Goal: Information Seeking & Learning: Learn about a topic

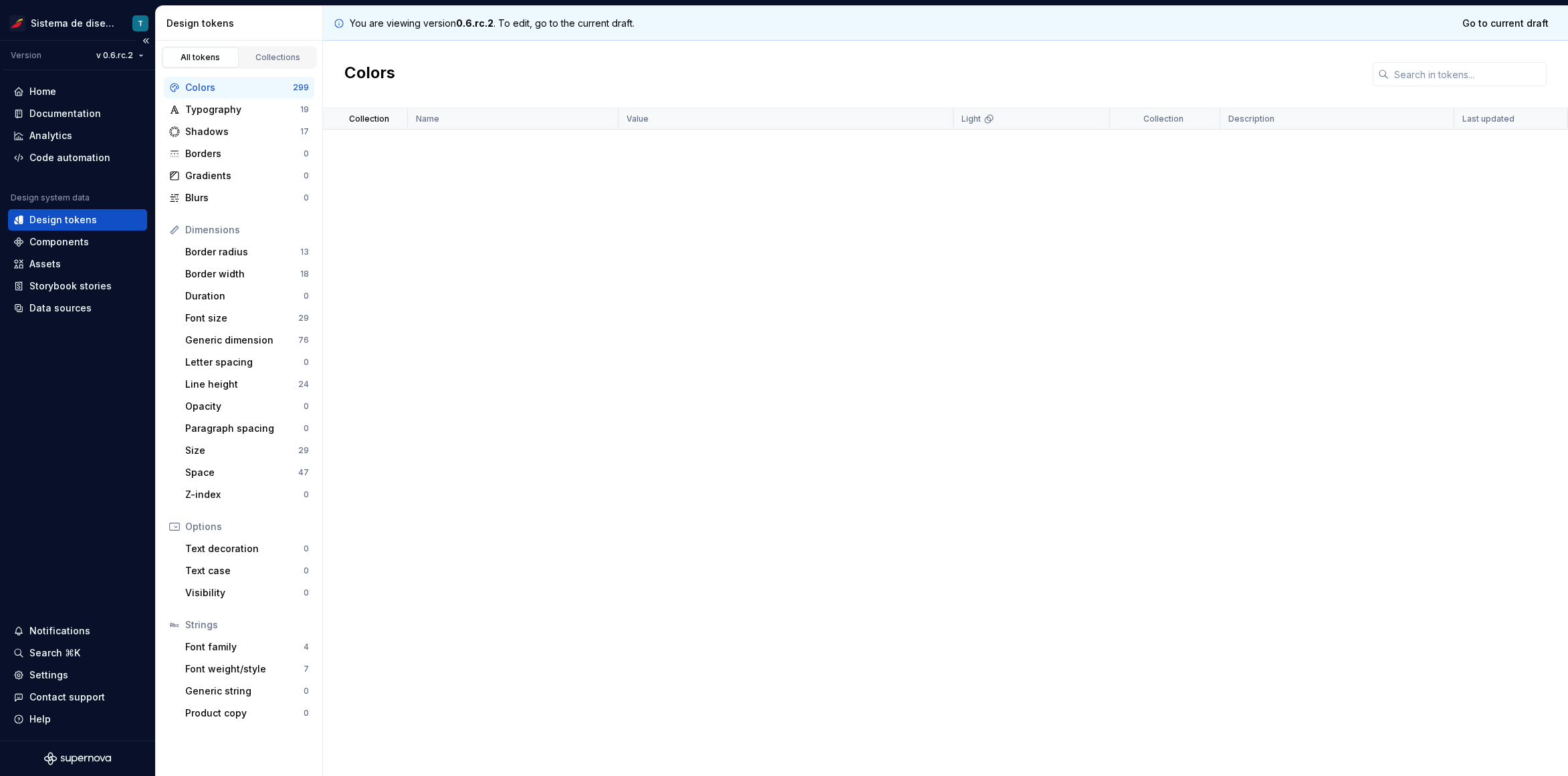
scroll to position [8104, 0]
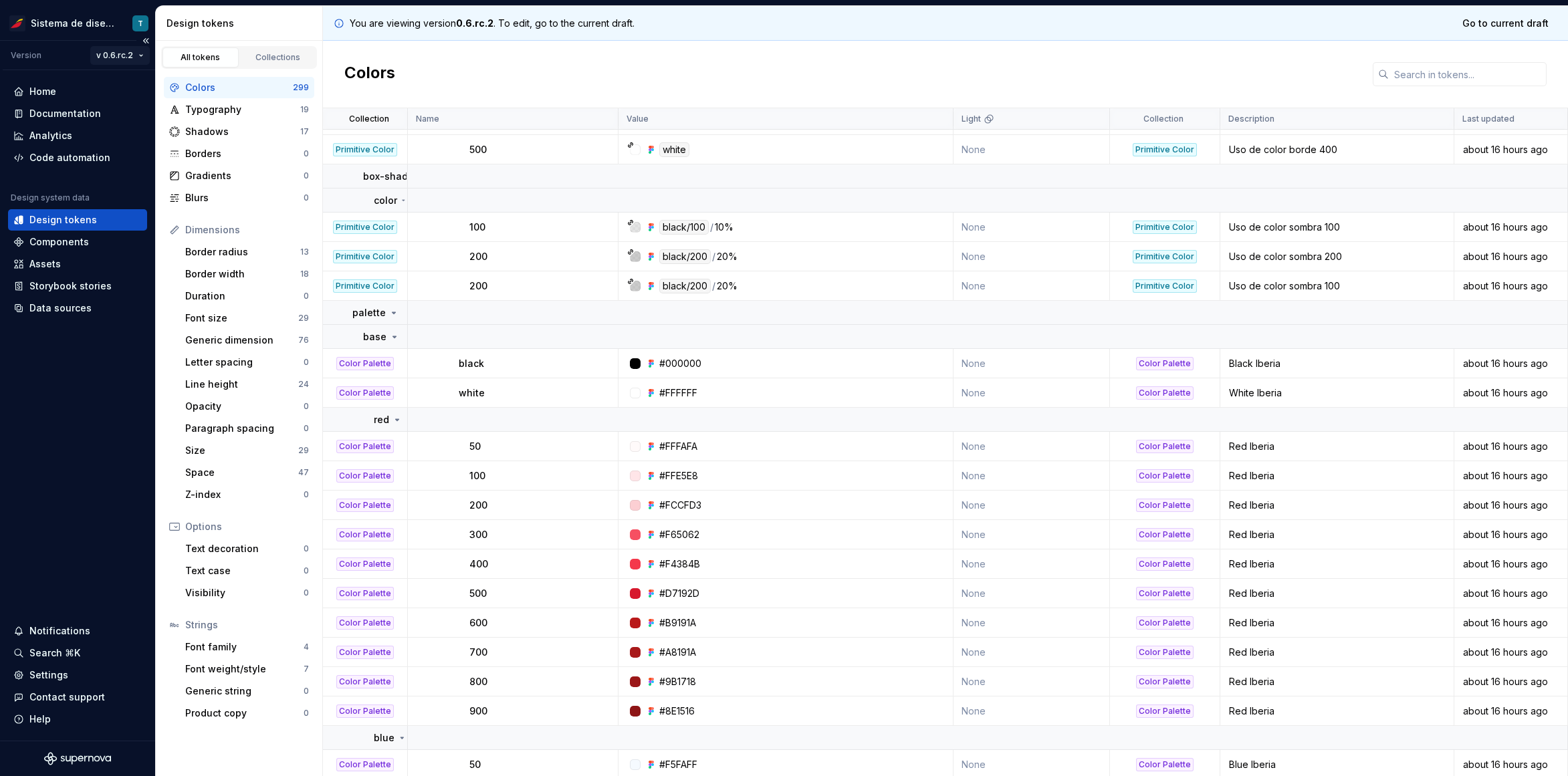
click at [115, 52] on html "Sistema de diseño Iberia T Version v 0.6.rc.2 Home Documentation Analytics Code…" at bounding box center [784, 388] width 1568 height 776
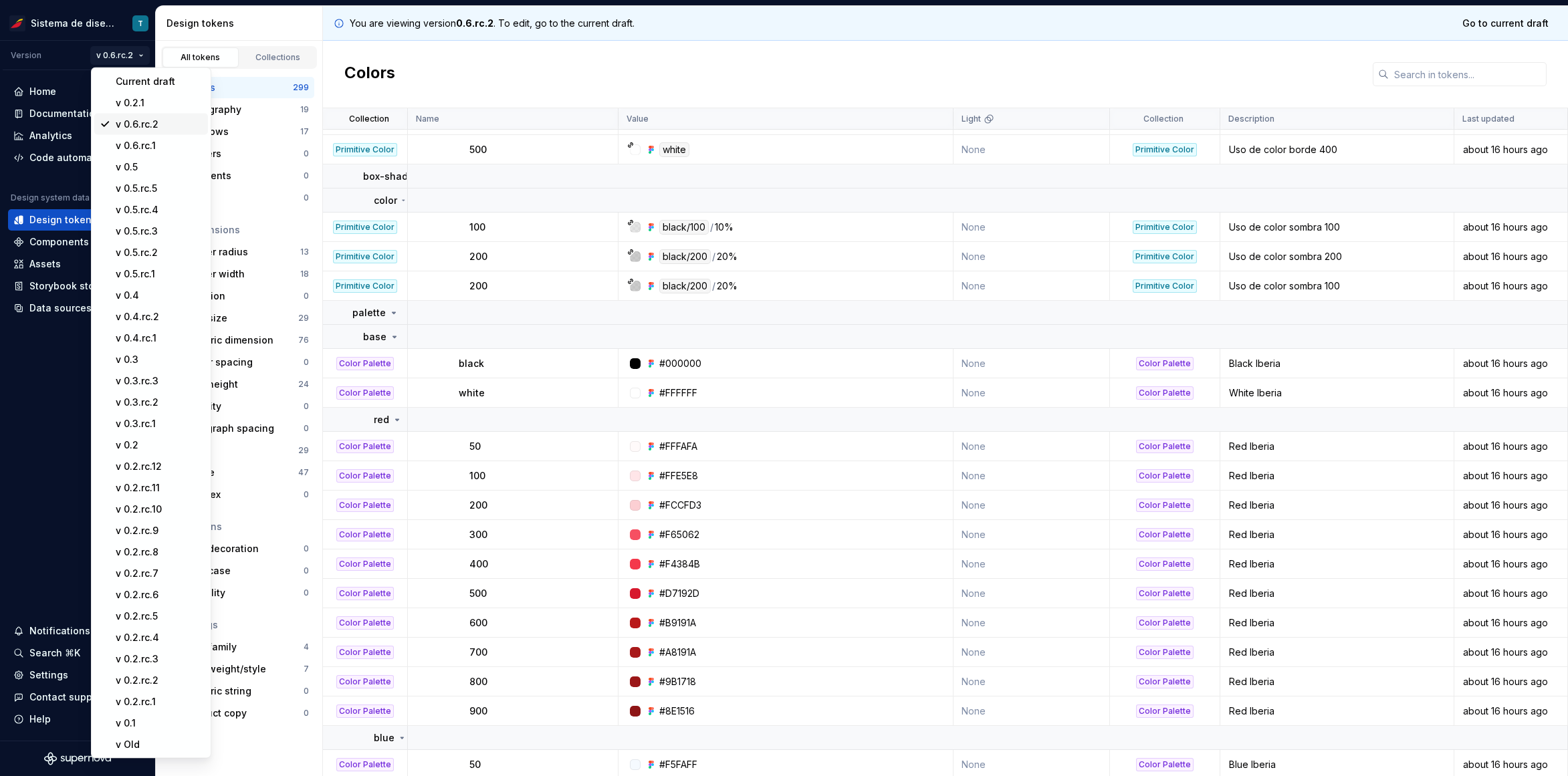
click at [122, 125] on div "v 0.6.rc.2" at bounding box center [158, 124] width 87 height 13
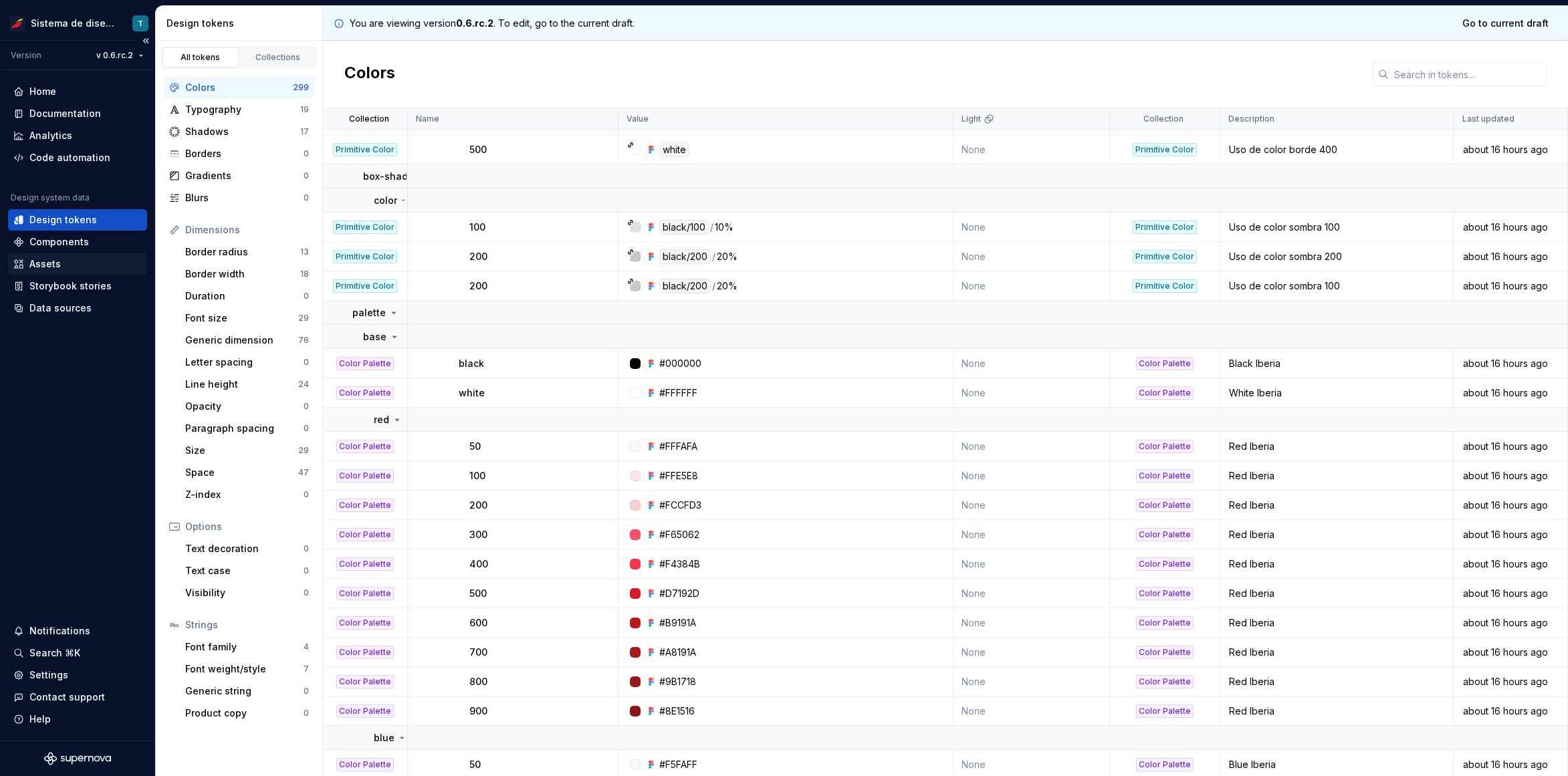
click at [57, 261] on div "Assets" at bounding box center [45, 264] width 31 height 13
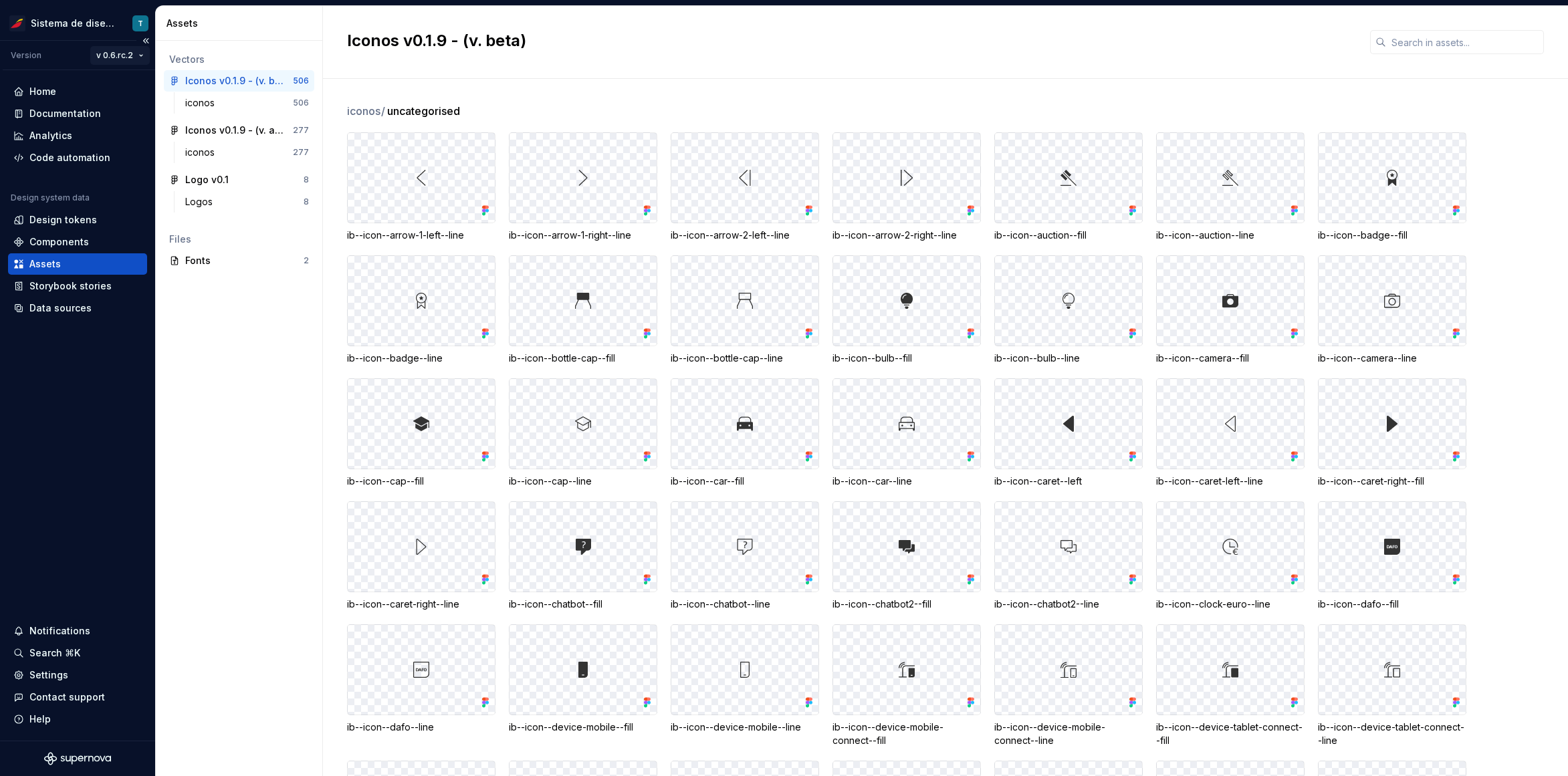
click at [115, 49] on html "Sistema de diseño Iberia T Version v 0.6.rc.2 Home Documentation Analytics Code…" at bounding box center [784, 388] width 1568 height 776
click at [282, 227] on html "Sistema de diseño Iberia T Version v 0.6.rc.2 Home Documentation Analytics Code…" at bounding box center [784, 388] width 1568 height 776
click at [124, 58] on html "Sistema de diseño Iberia T Version v 0.6.rc.2 Home Documentation Analytics Code…" at bounding box center [784, 388] width 1568 height 776
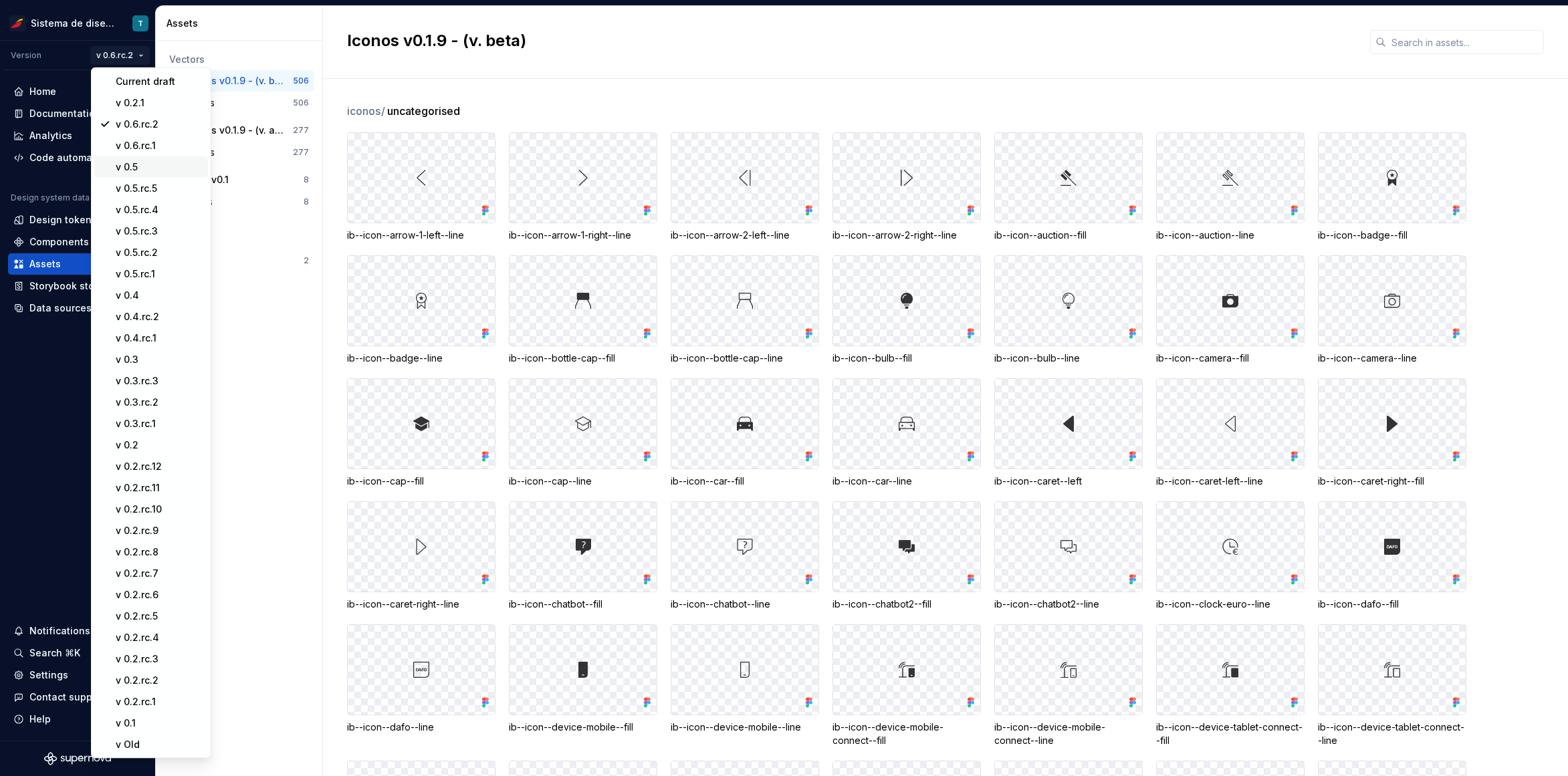
click at [131, 165] on div "v 0.5" at bounding box center [158, 167] width 87 height 13
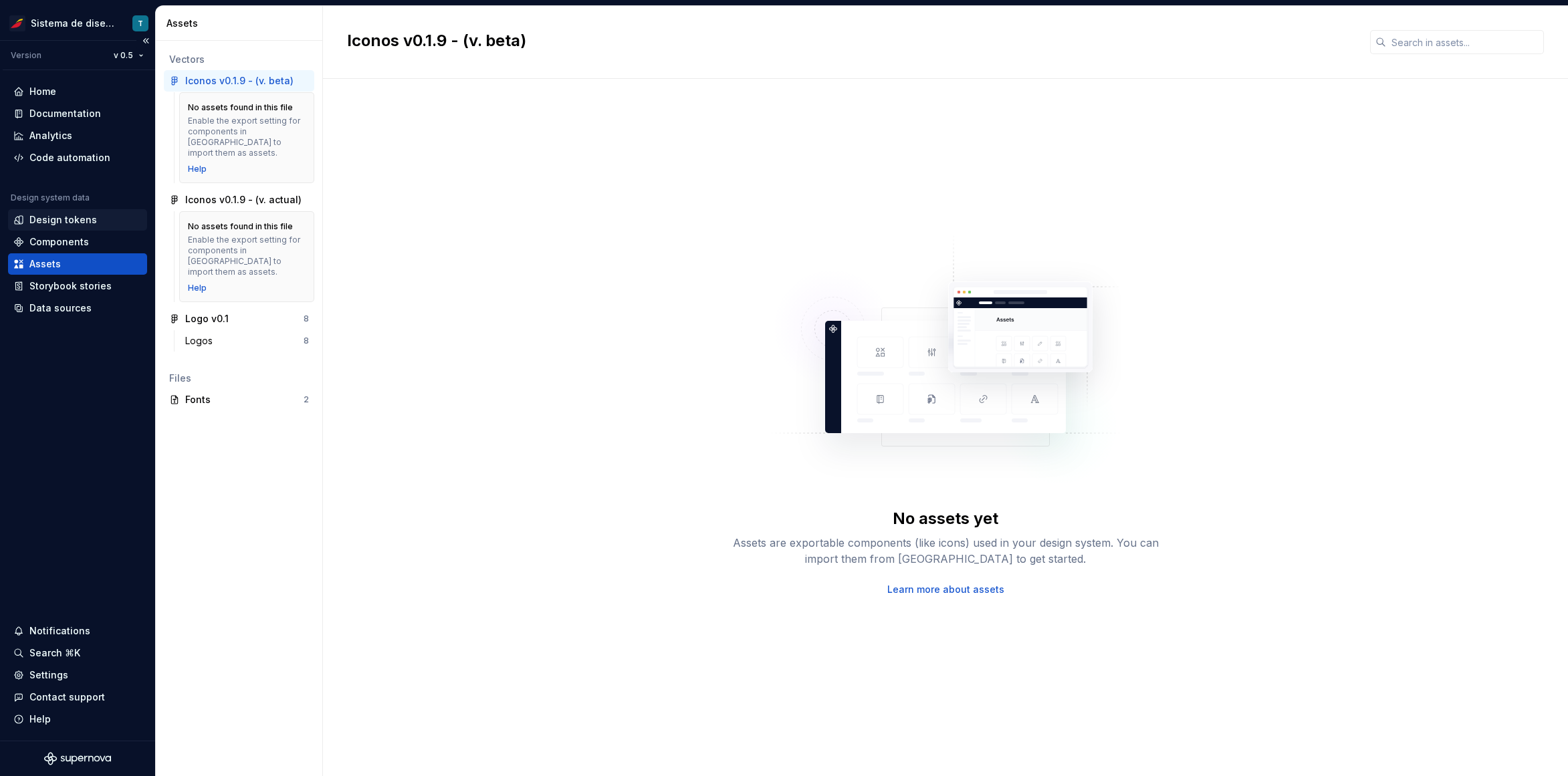
click at [89, 222] on div "Design tokens" at bounding box center [63, 219] width 68 height 13
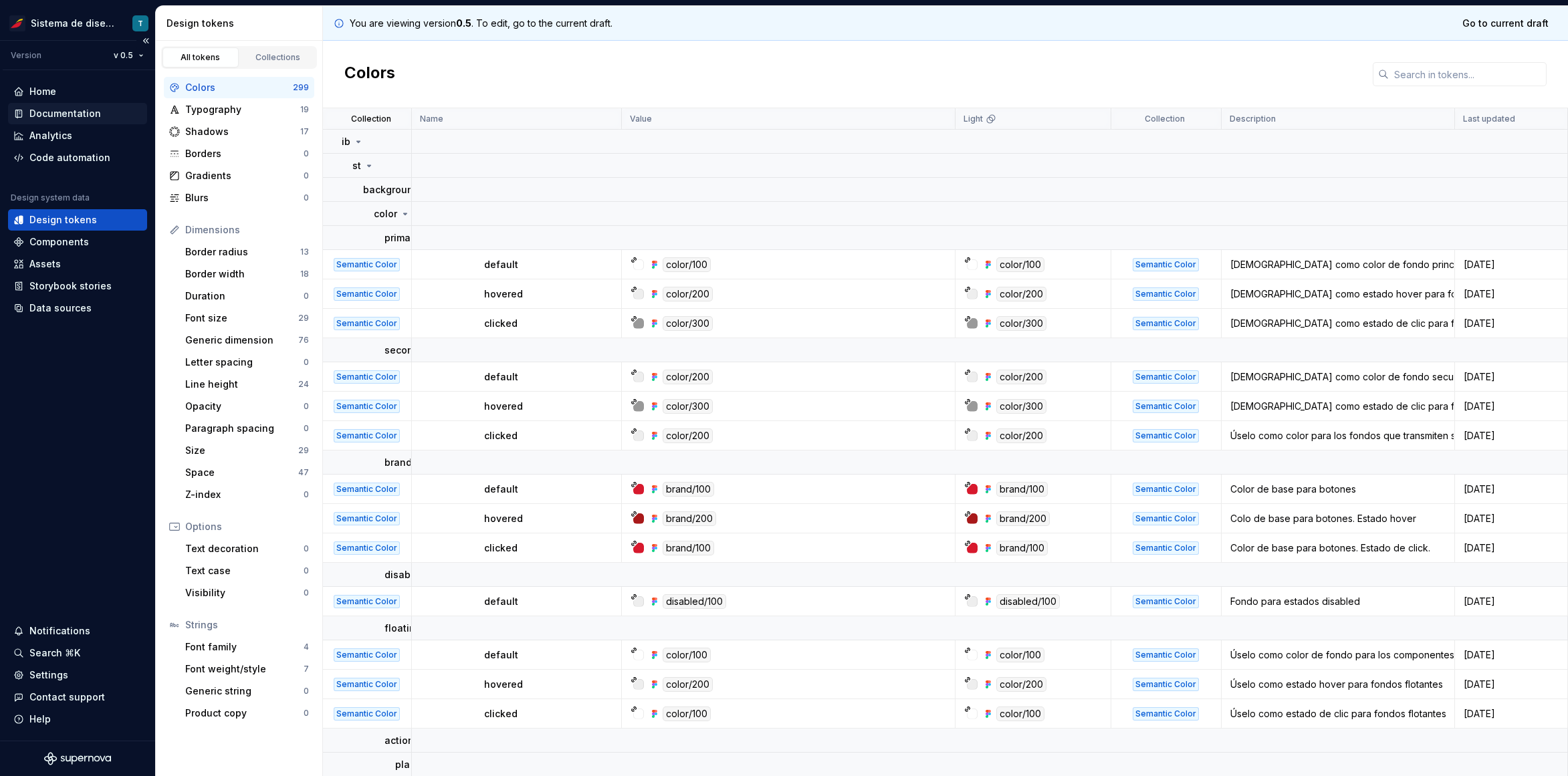
click at [94, 115] on div "Documentation" at bounding box center [66, 113] width 72 height 13
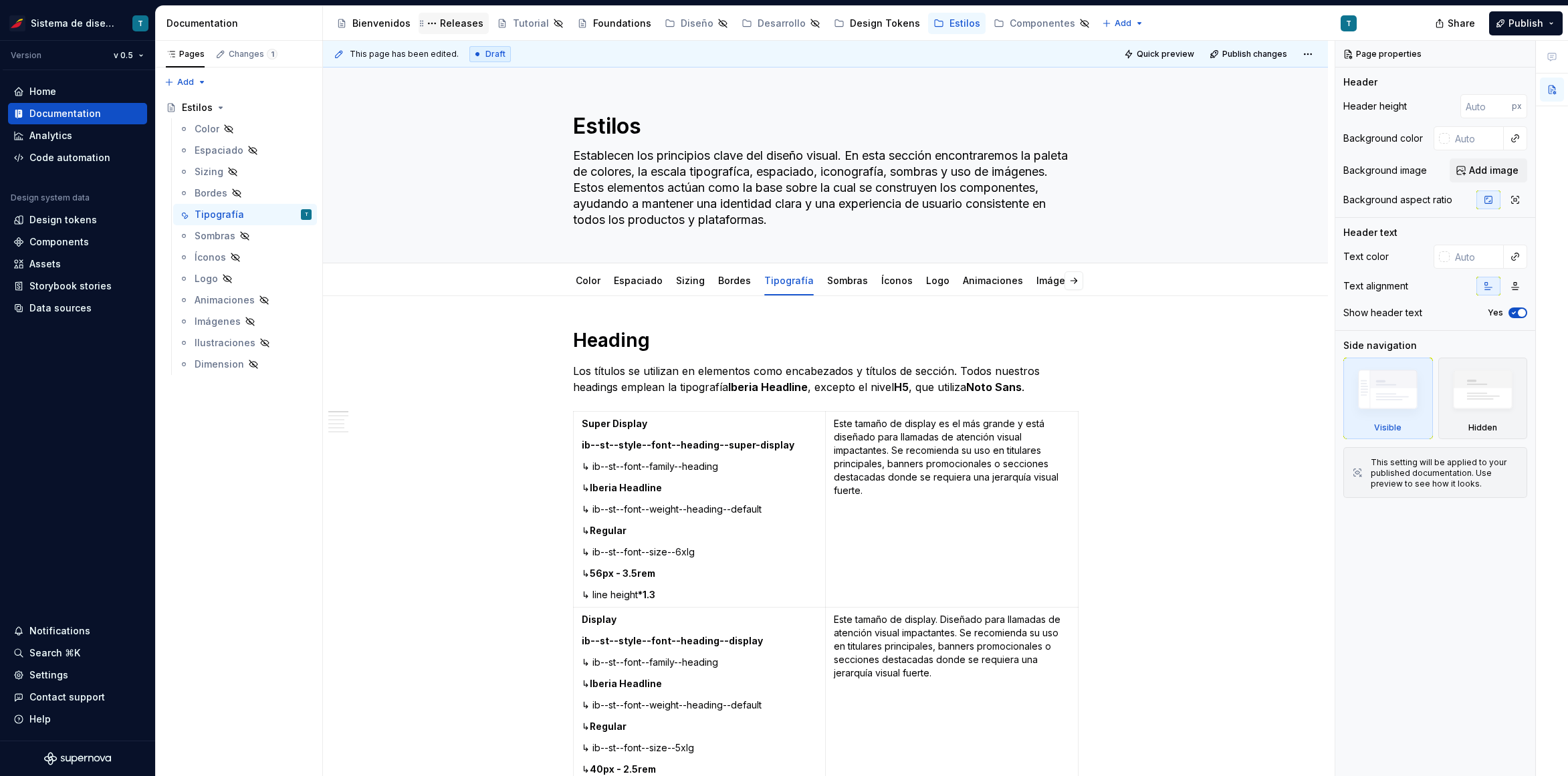
click at [456, 26] on div "Releases" at bounding box center [462, 23] width 44 height 13
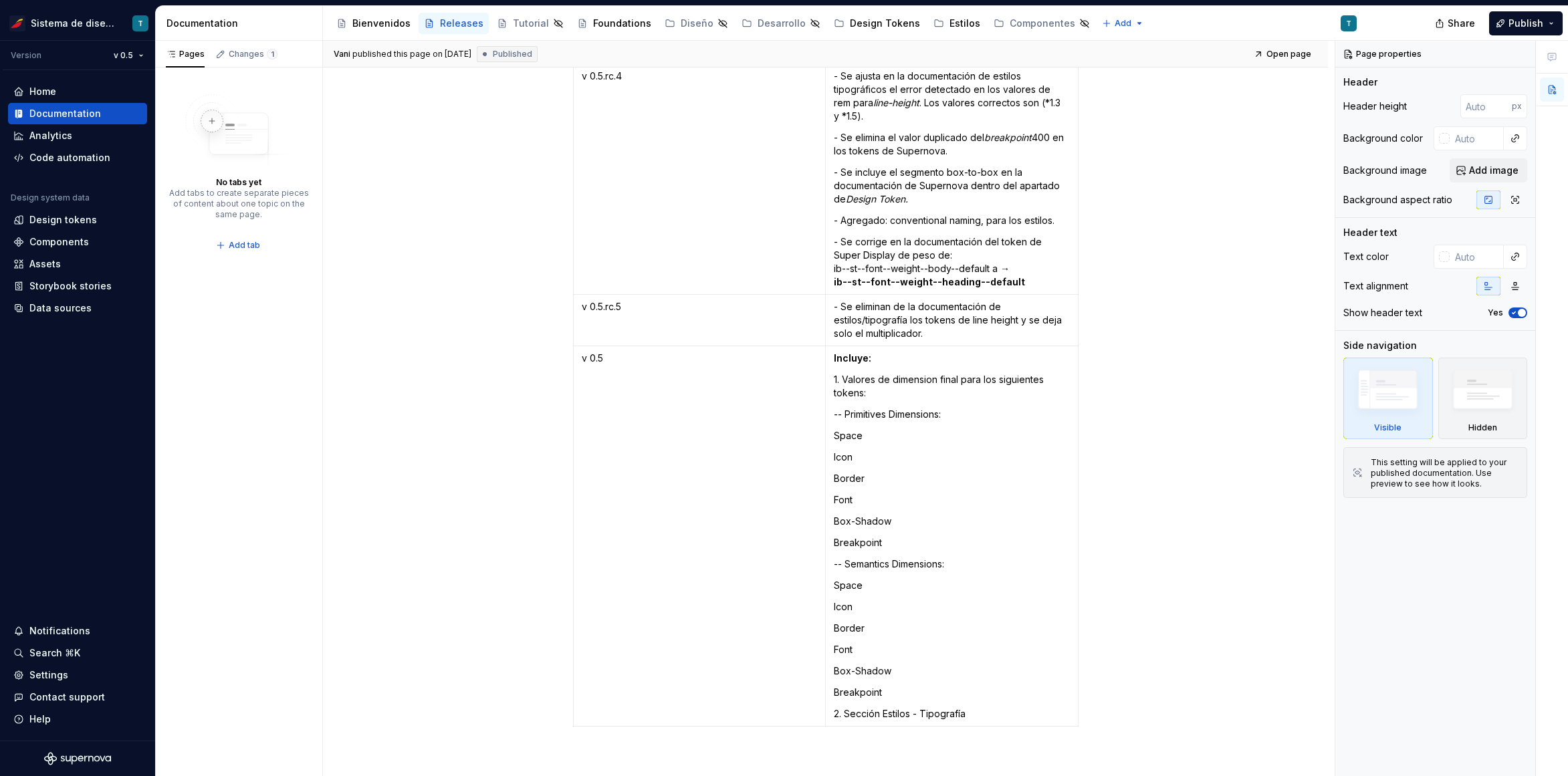
scroll to position [7360, 0]
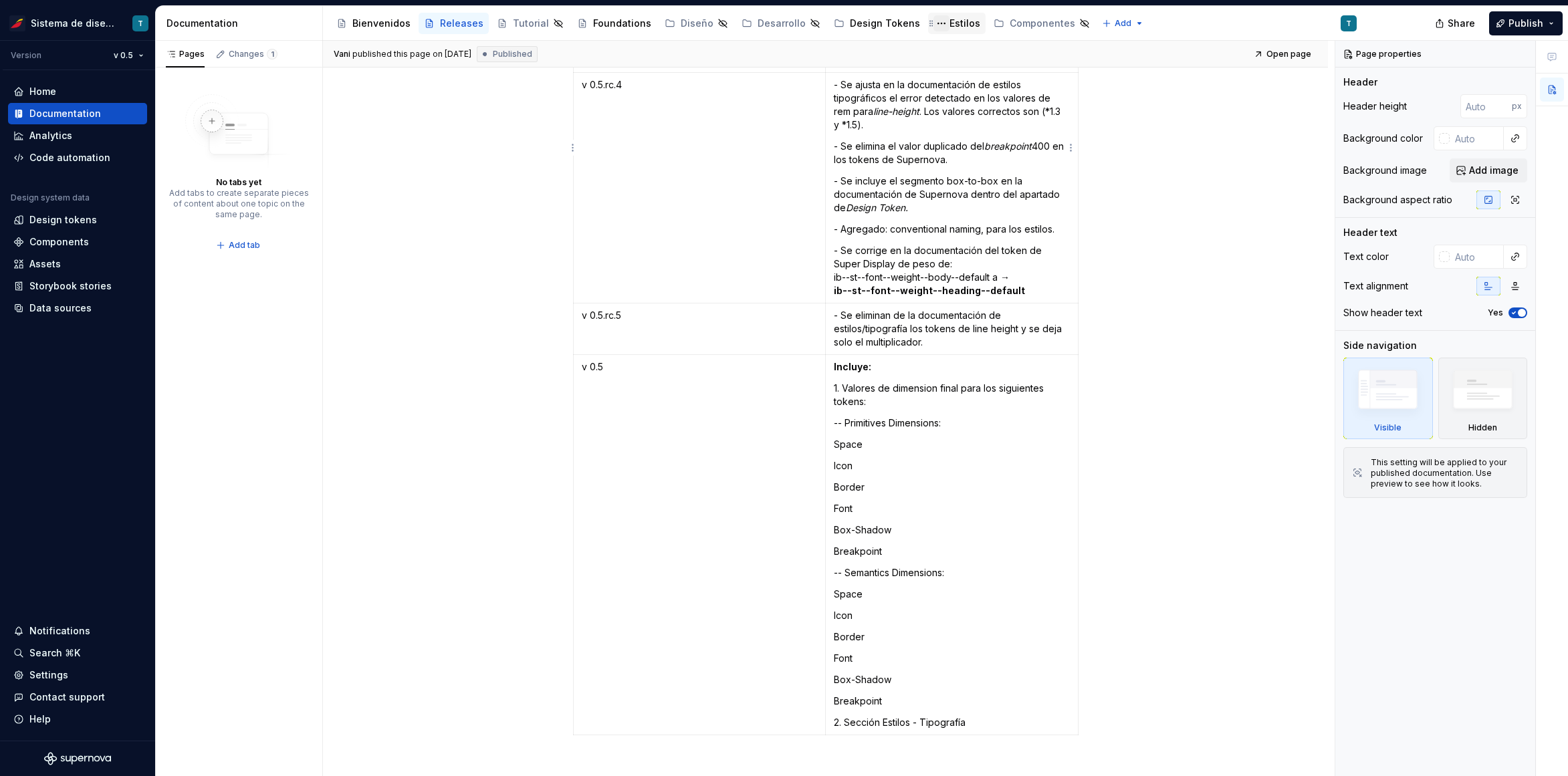
click at [934, 21] on button "Page tree" at bounding box center [942, 23] width 16 height 16
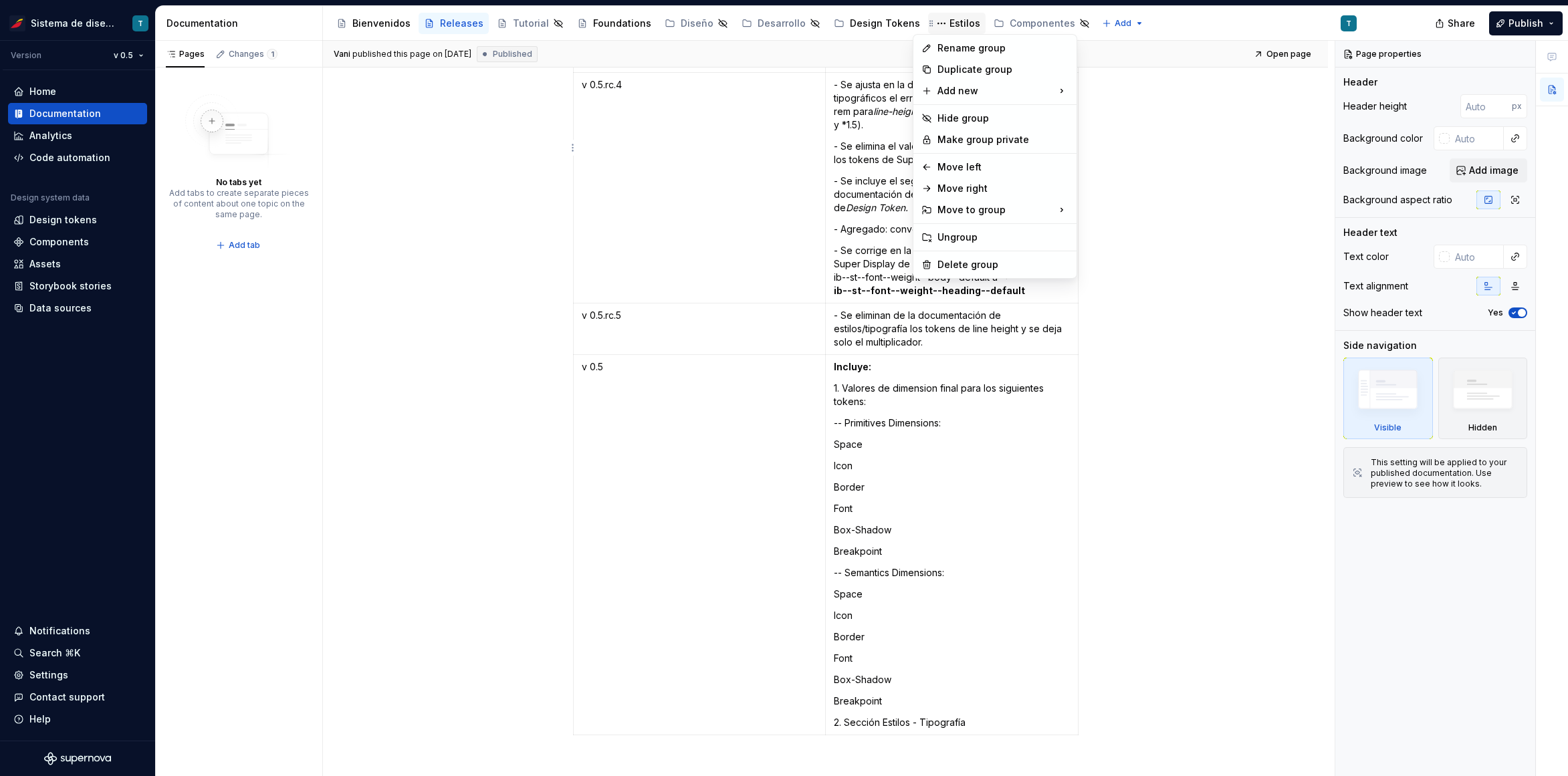
click at [939, 24] on html "Sistema de diseño Iberia T Version v 0.5 Home Documentation Analytics Code auto…" at bounding box center [784, 388] width 1568 height 776
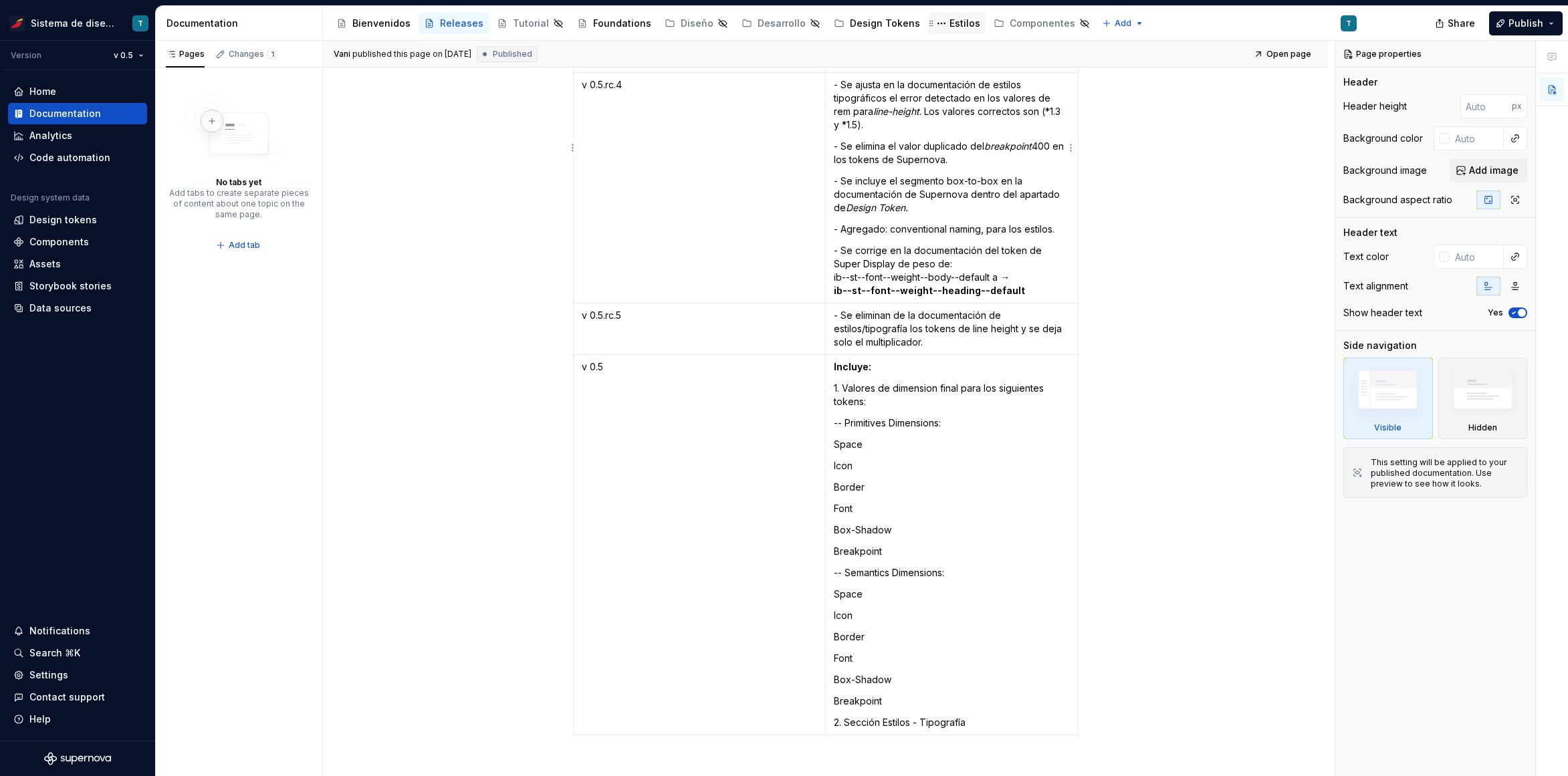
click at [949, 24] on div "Estilos" at bounding box center [964, 23] width 30 height 13
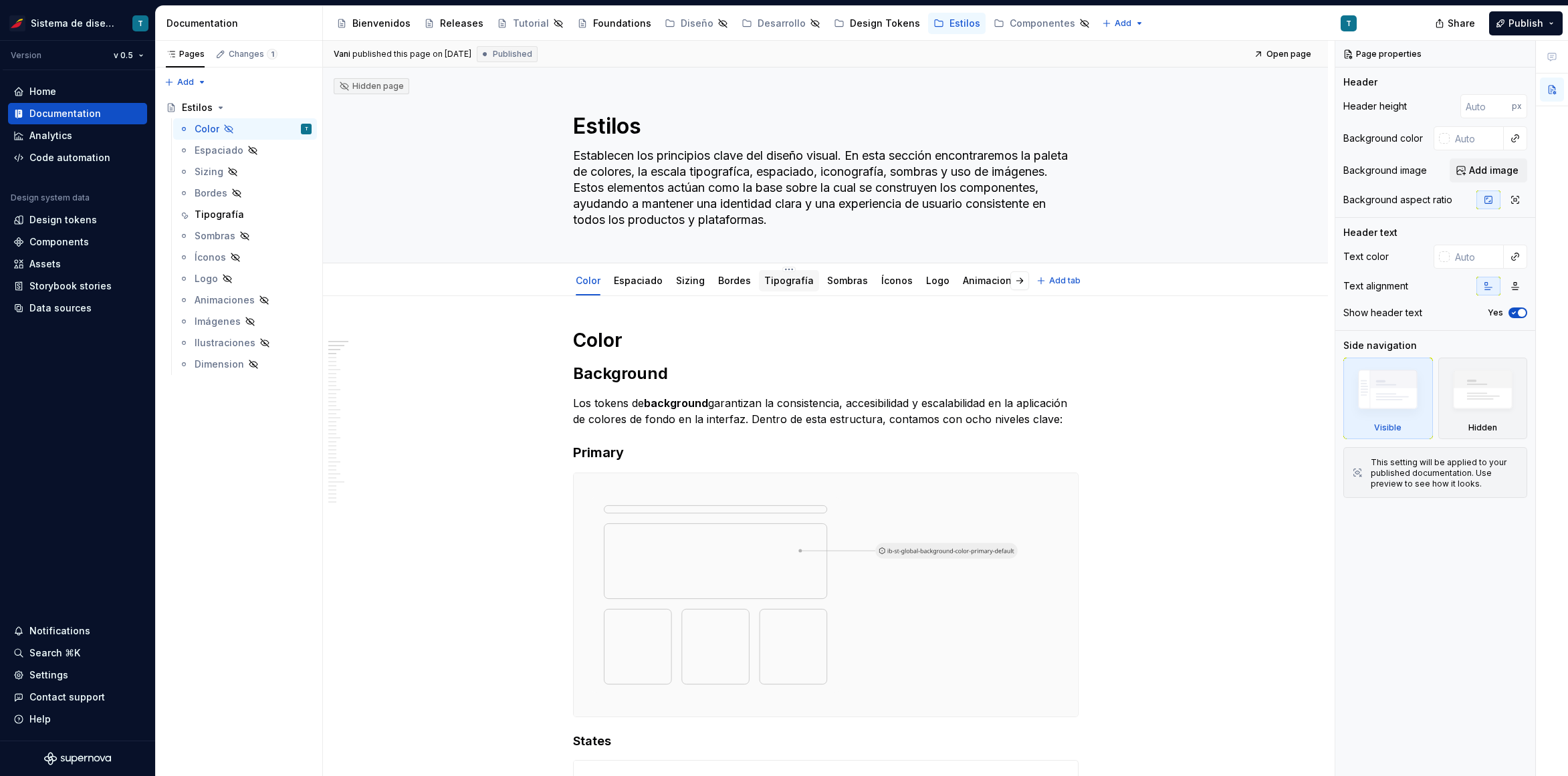
click at [775, 280] on link "Tipografía" at bounding box center [789, 280] width 49 height 12
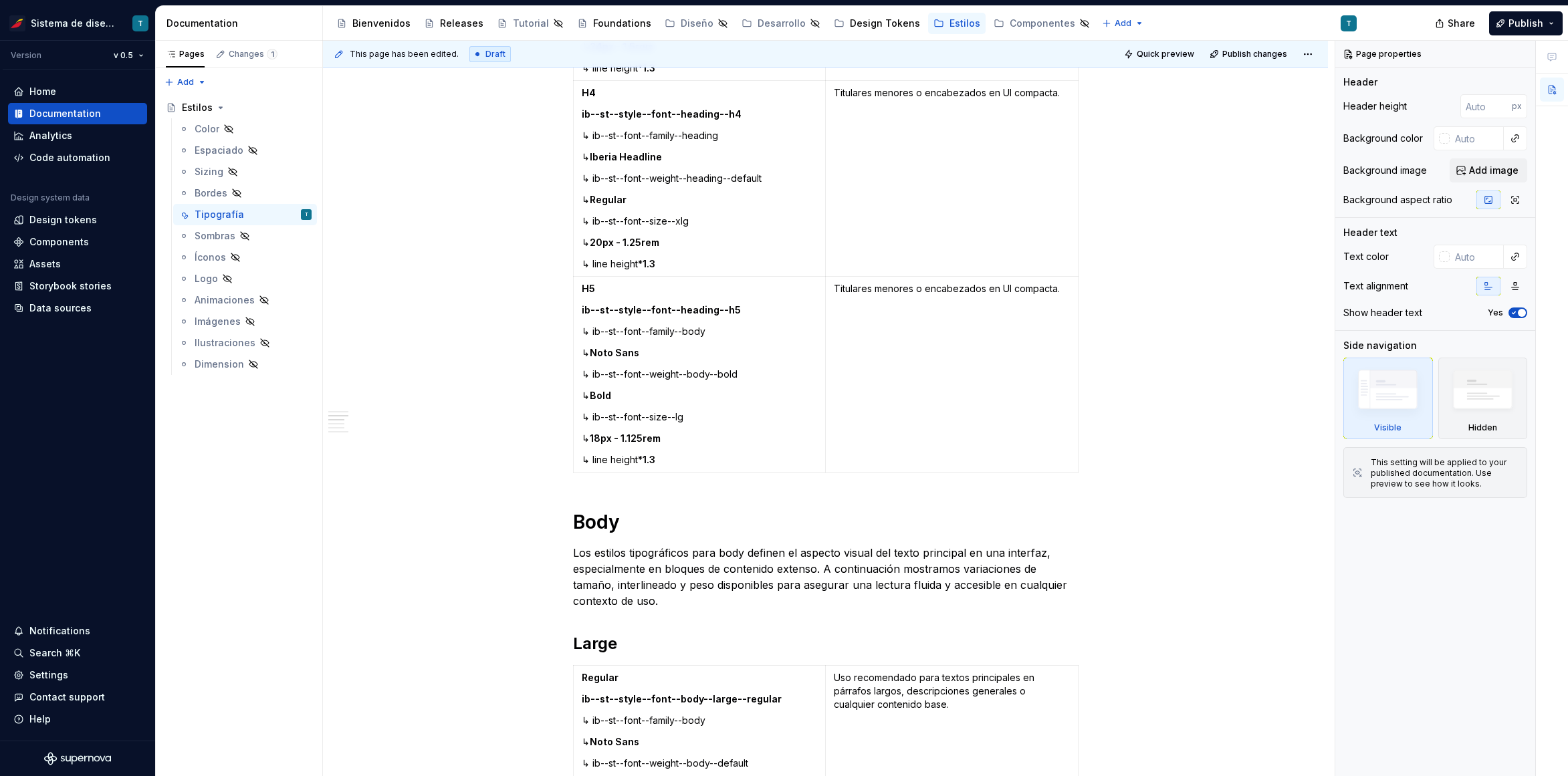
scroll to position [1320, 0]
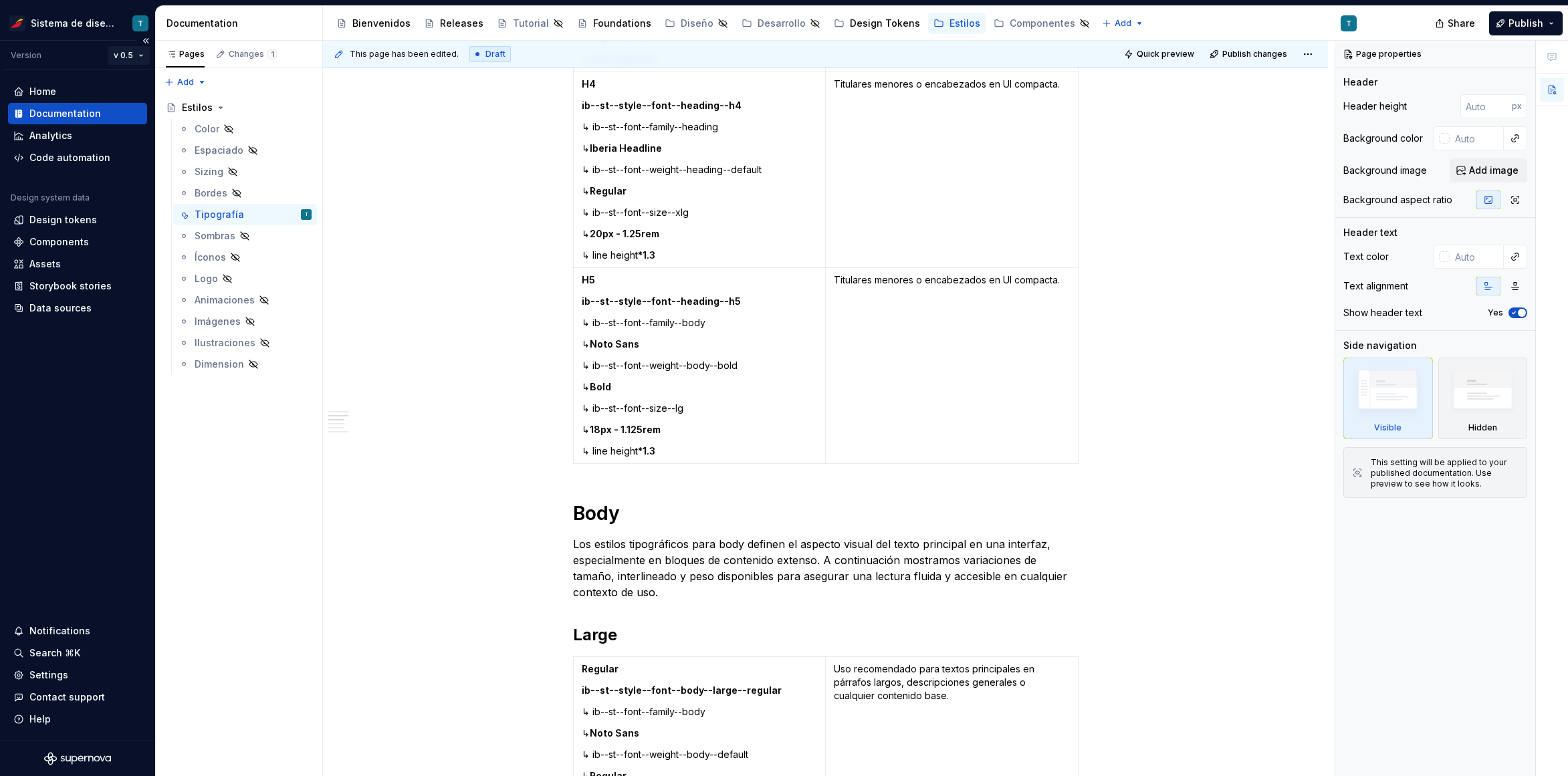
click at [130, 54] on html "Sistema de diseño Iberia T Version v 0.5 Home Documentation Analytics Code auto…" at bounding box center [784, 388] width 1568 height 776
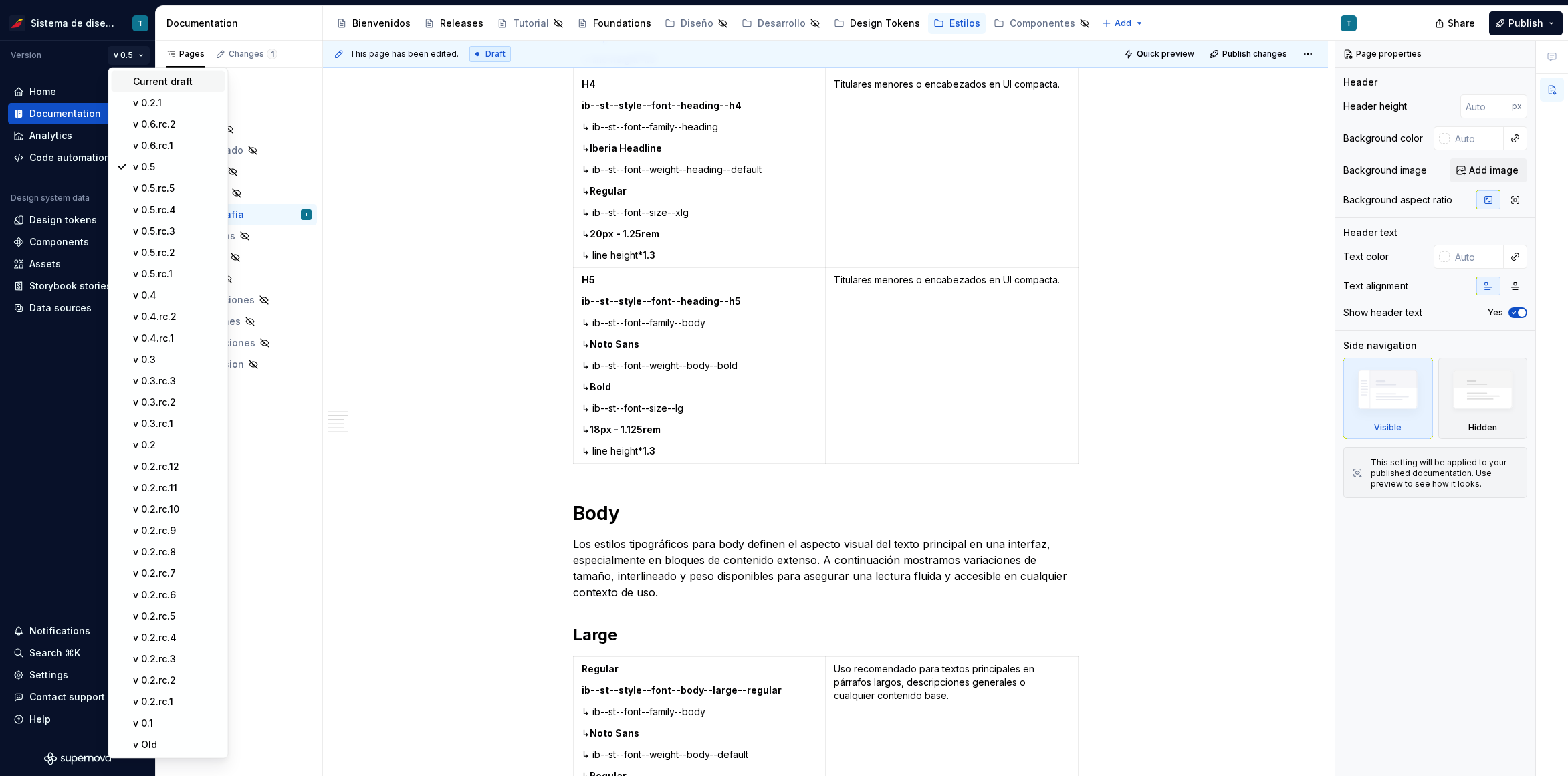
click at [137, 76] on div "Current draft" at bounding box center [176, 81] width 87 height 13
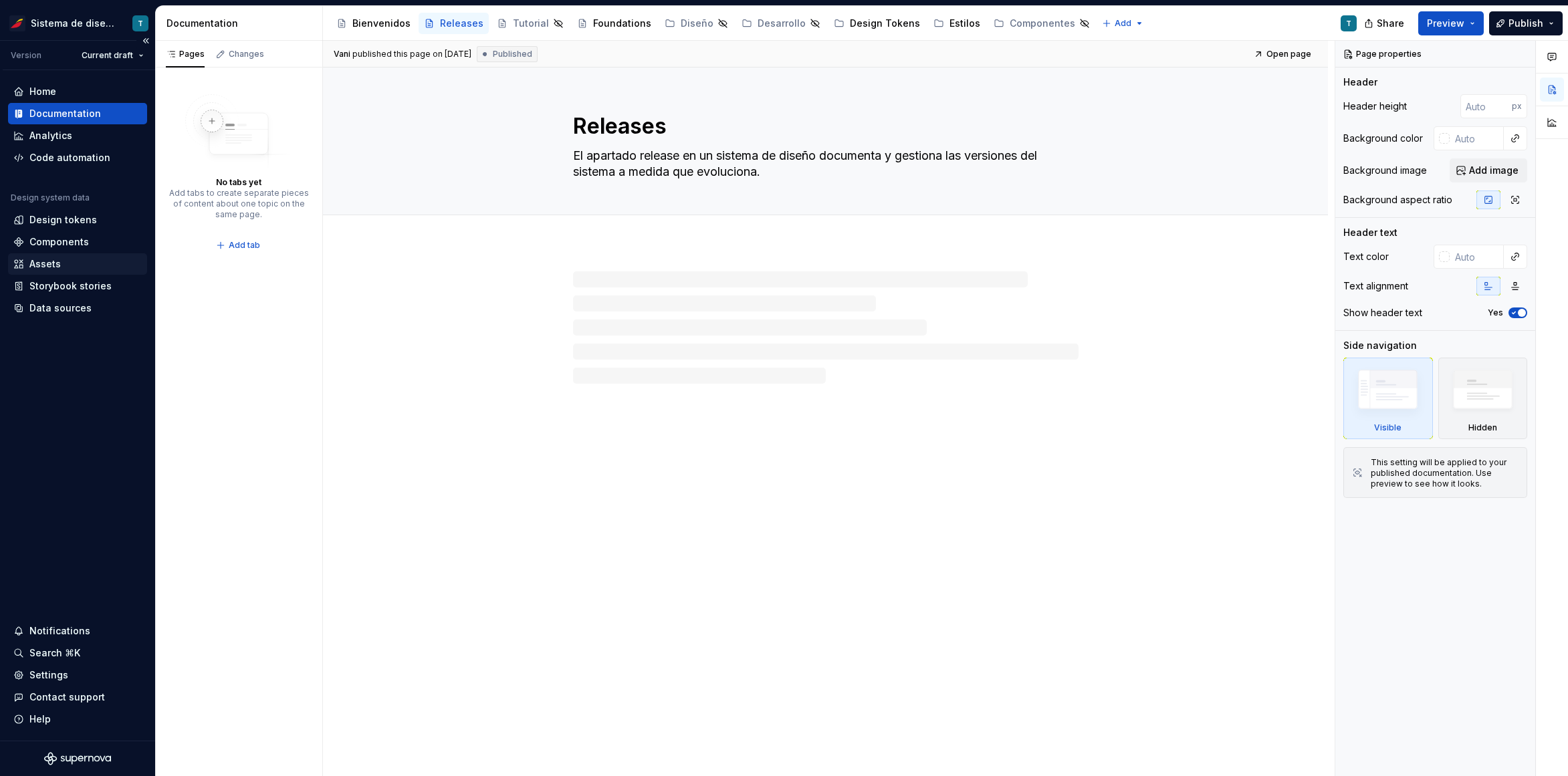
click at [73, 260] on div "Assets" at bounding box center [77, 264] width 129 height 13
type textarea "*"
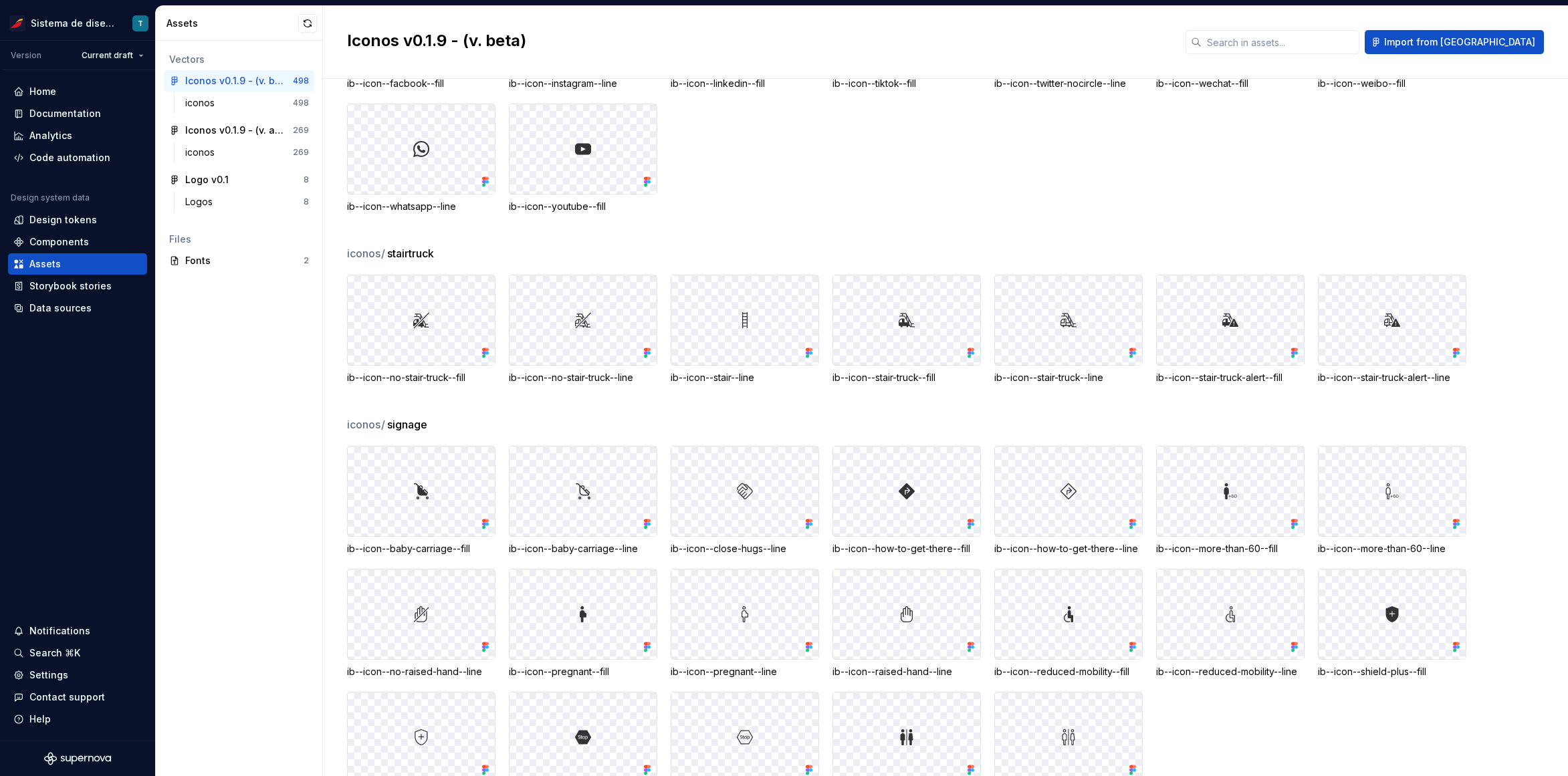
scroll to position [10274, 0]
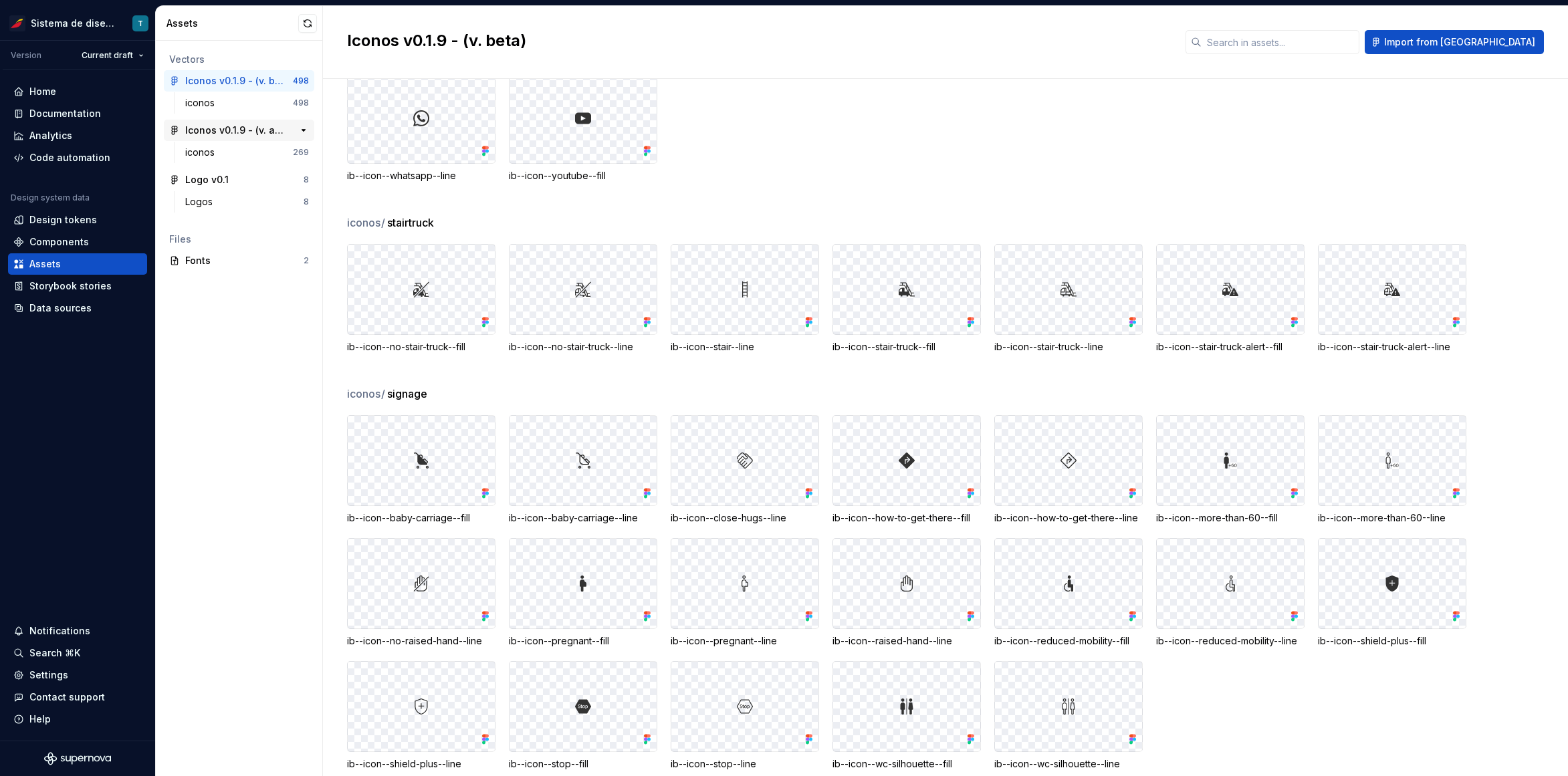
click at [239, 129] on div "Iconos v0.1.9 - (v. actual)" at bounding box center [235, 130] width 100 height 13
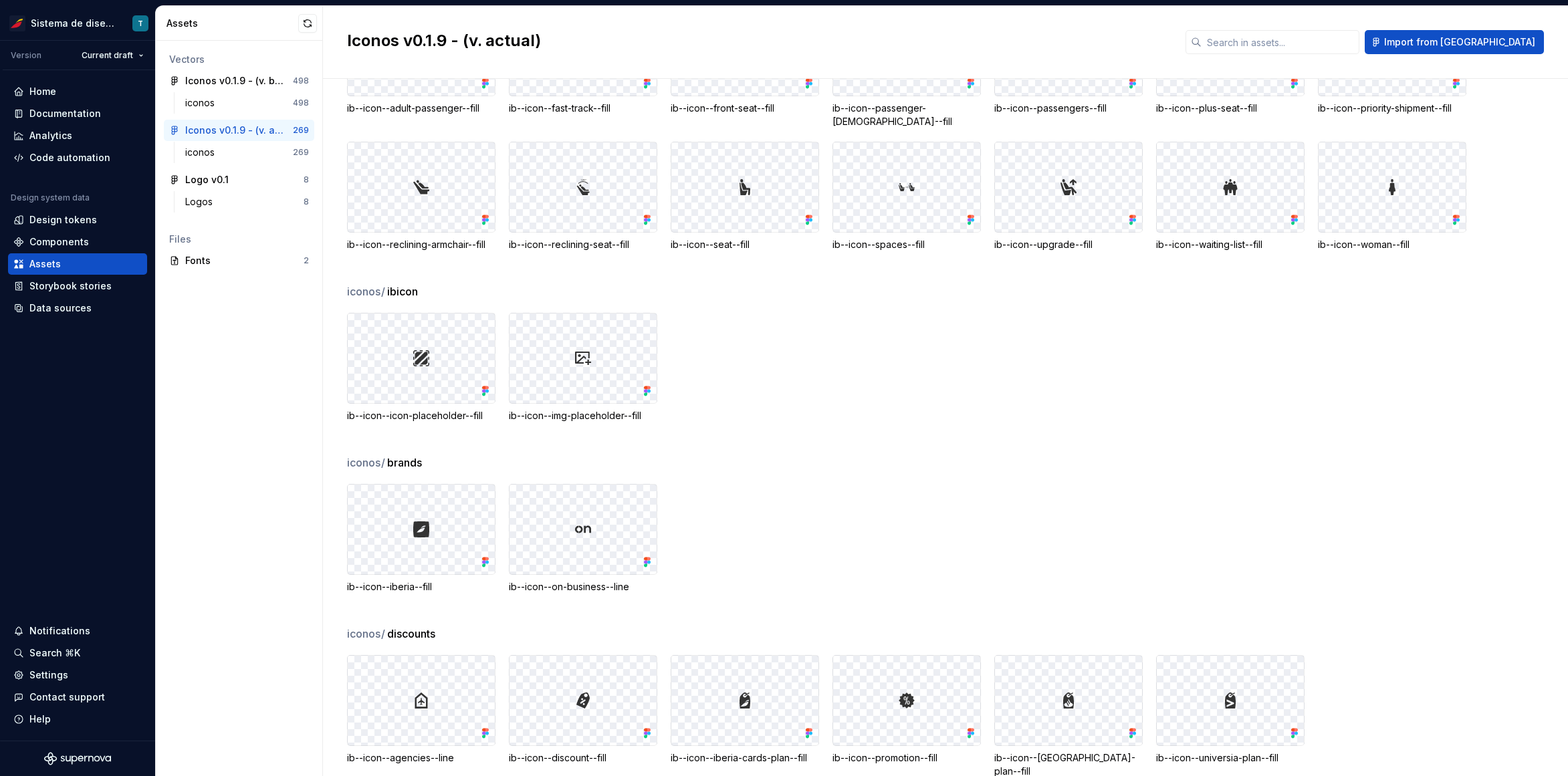
scroll to position [5665, 0]
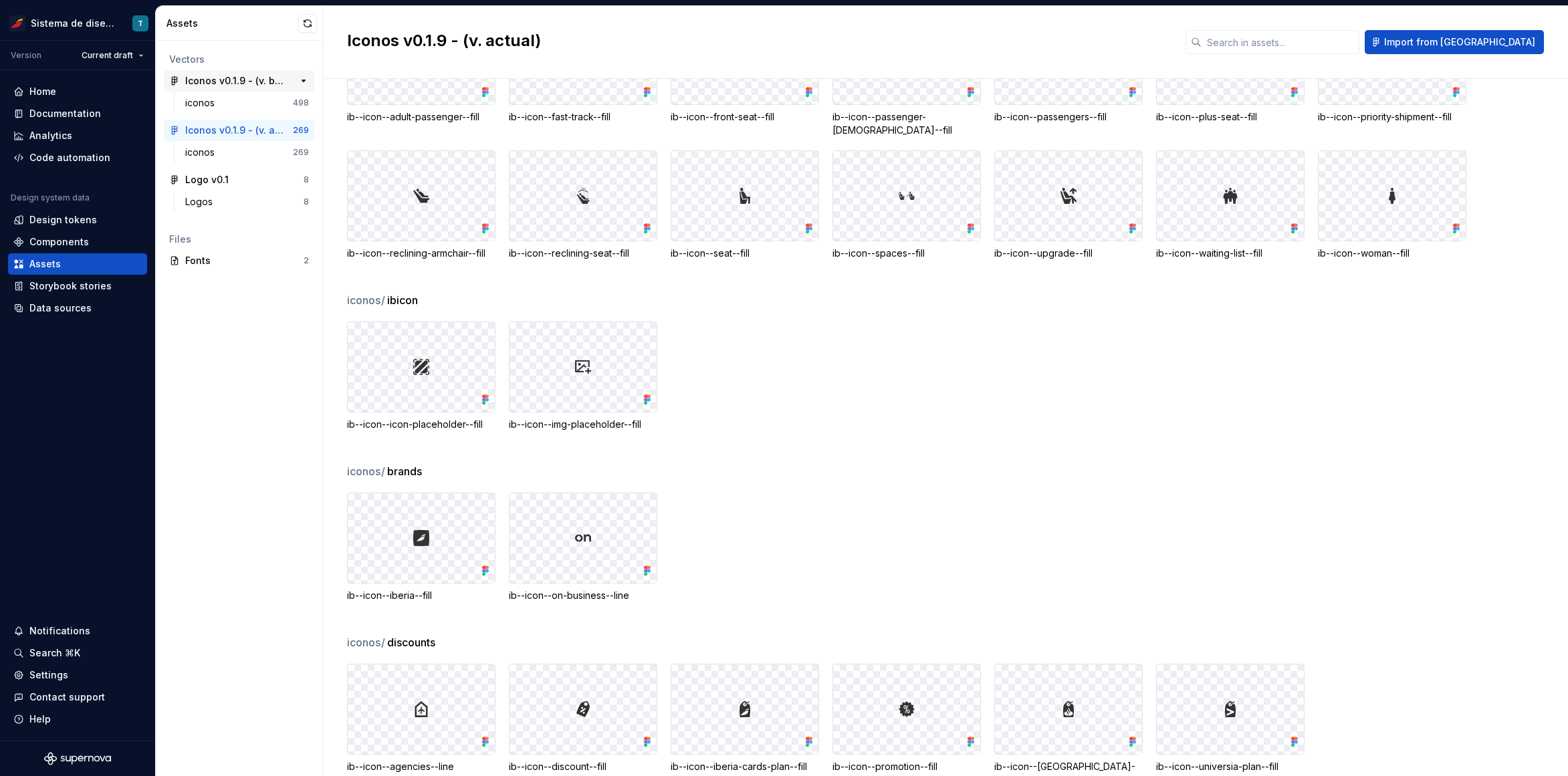
click at [243, 76] on div "Iconos v0.1.9 - (v. beta)" at bounding box center [235, 80] width 100 height 13
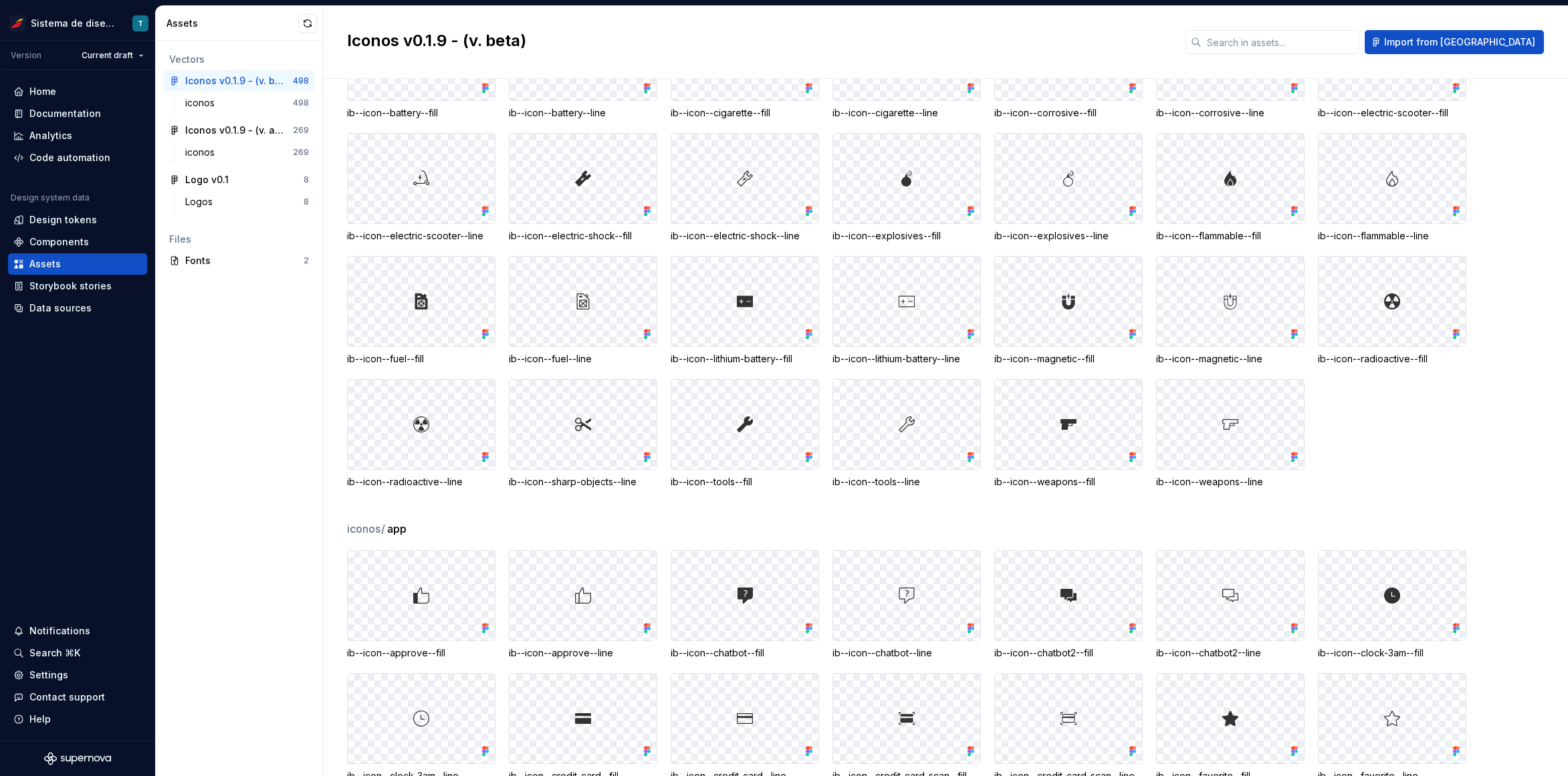
scroll to position [7608, 0]
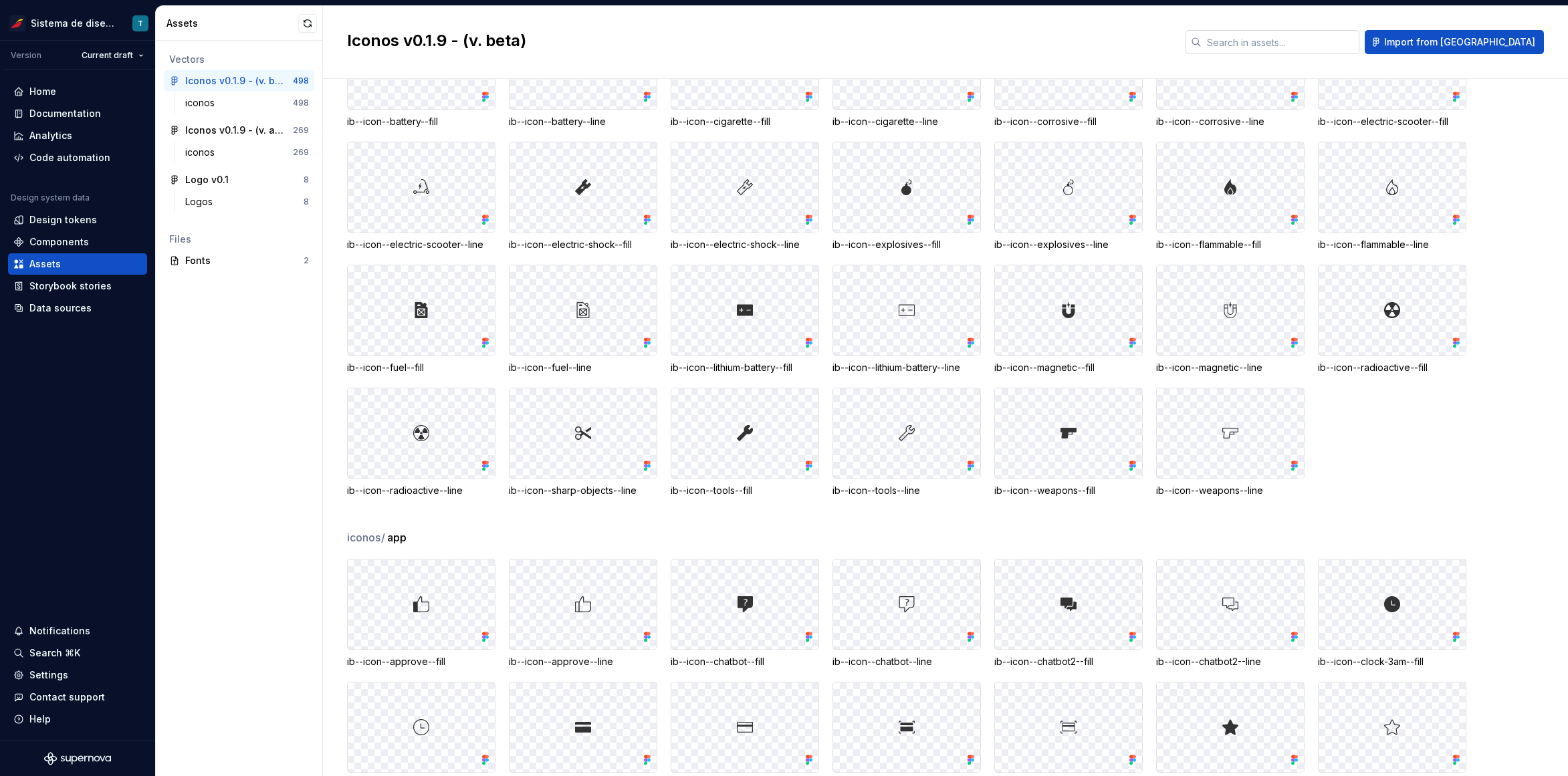
click at [1285, 51] on input "text" at bounding box center [1281, 42] width 158 height 24
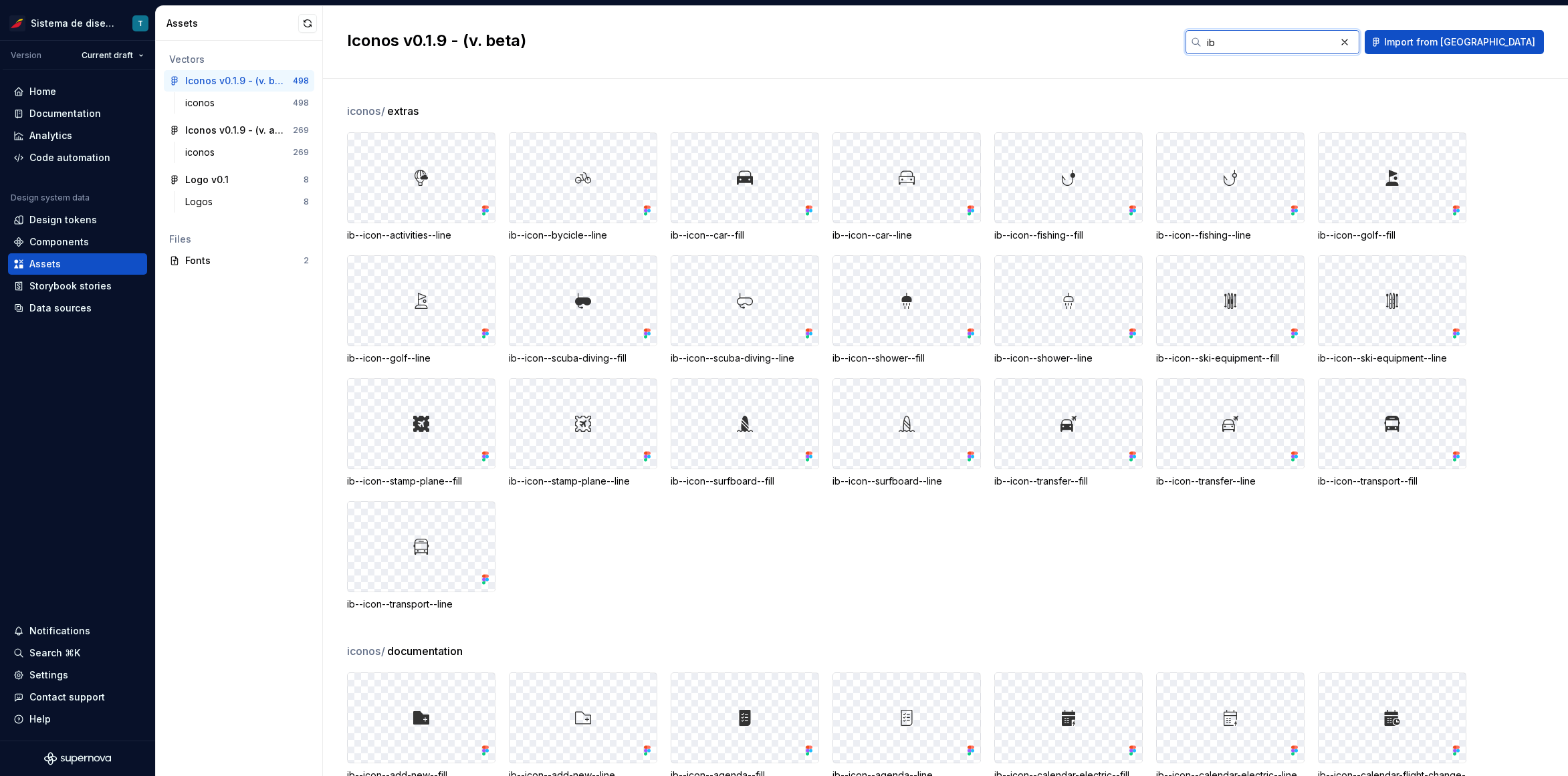
type input "i"
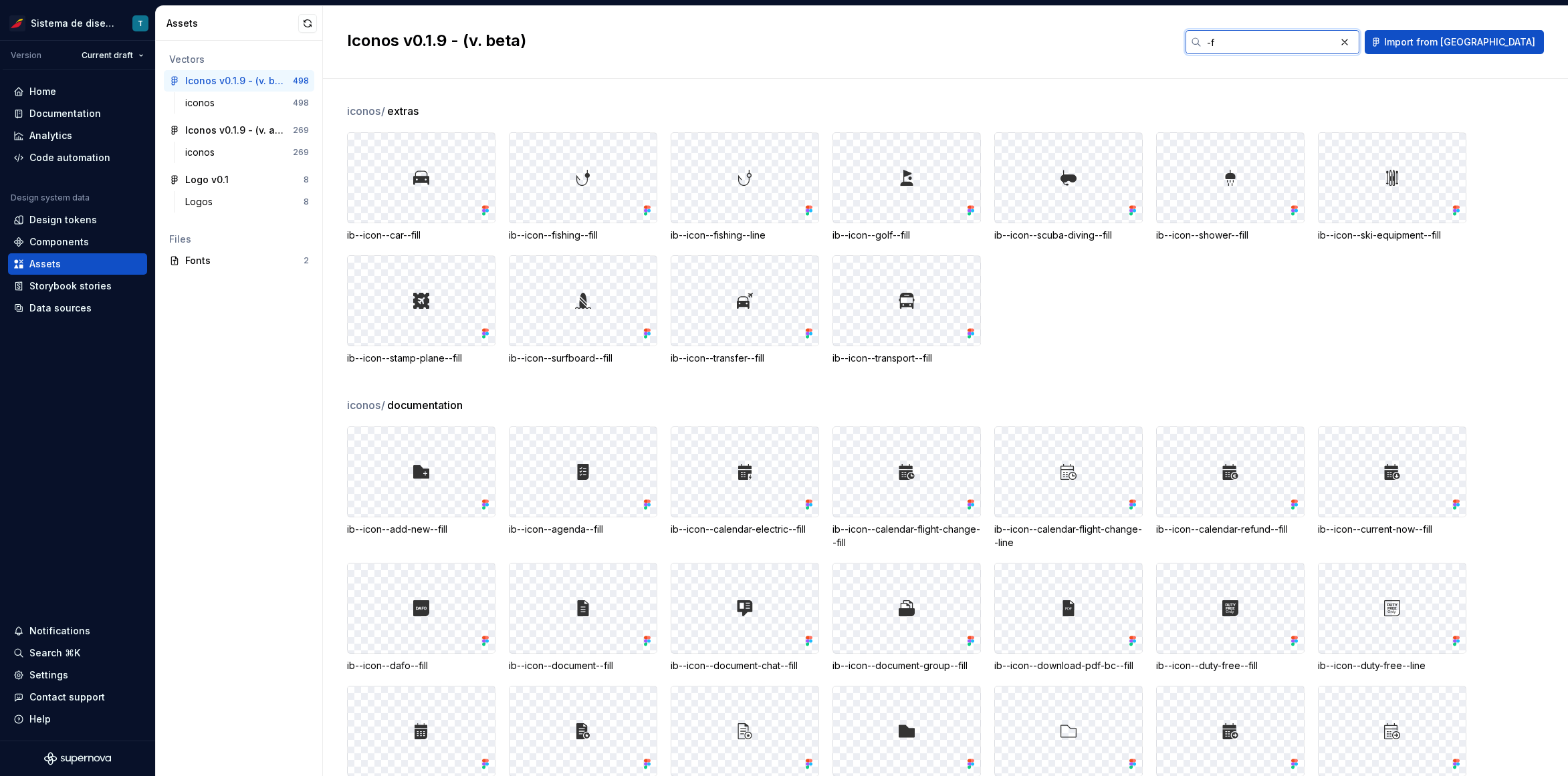
type input "-"
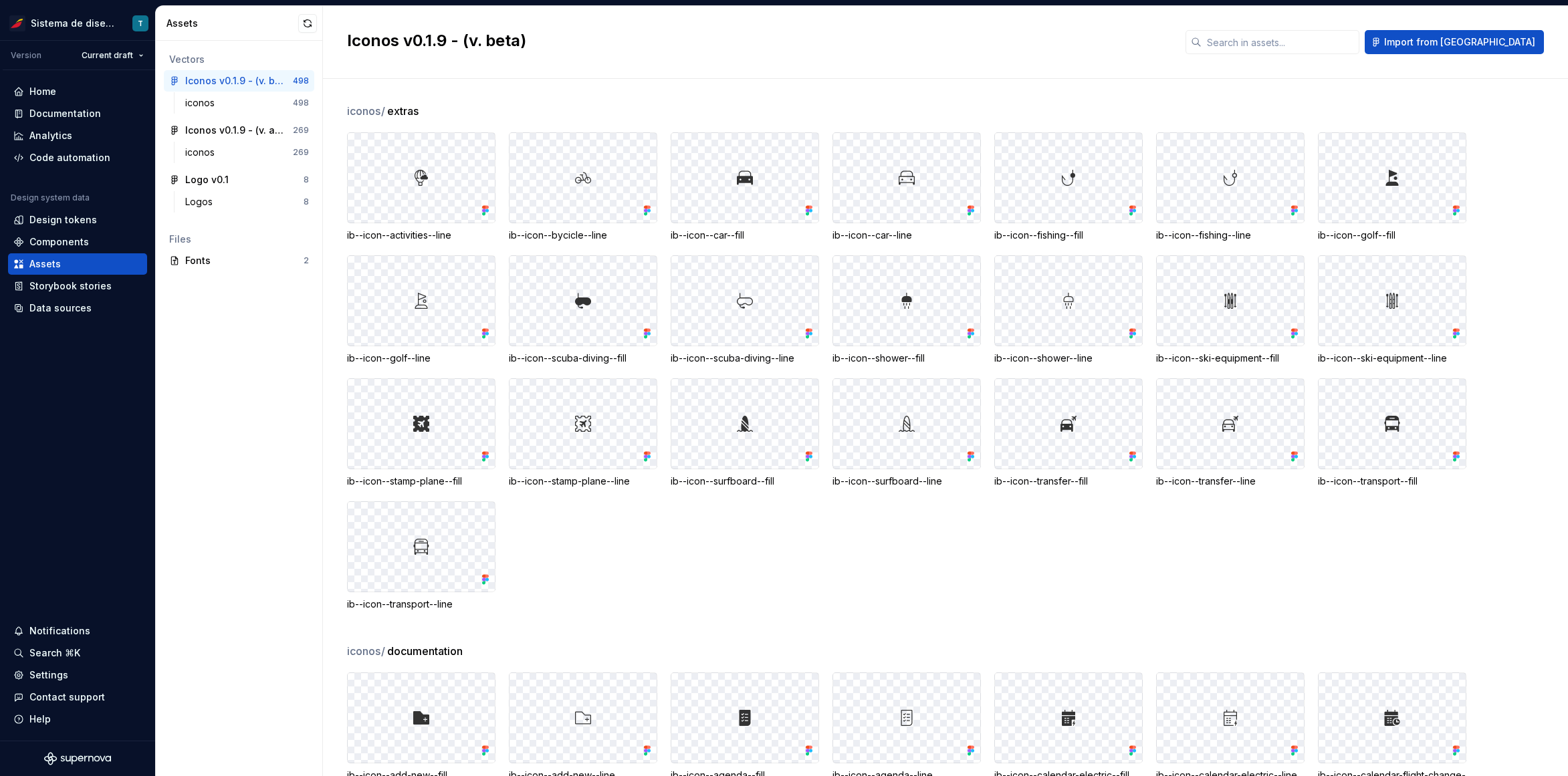
click at [1125, 119] on div "iconos / extras ib--icon--activities--line ib--icon--bycicle--line ib--icon--ca…" at bounding box center [957, 373] width 1221 height 540
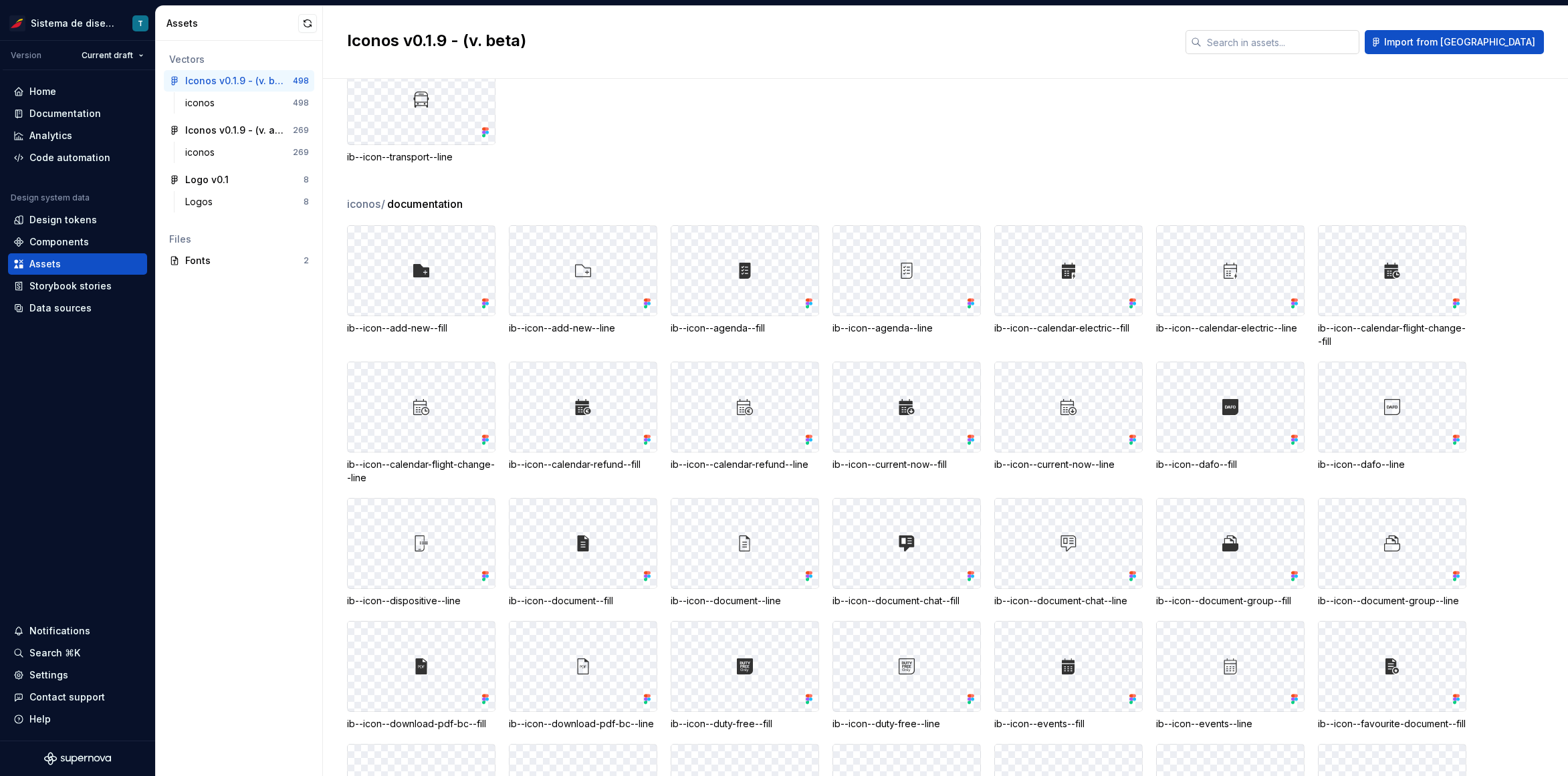
scroll to position [0, 0]
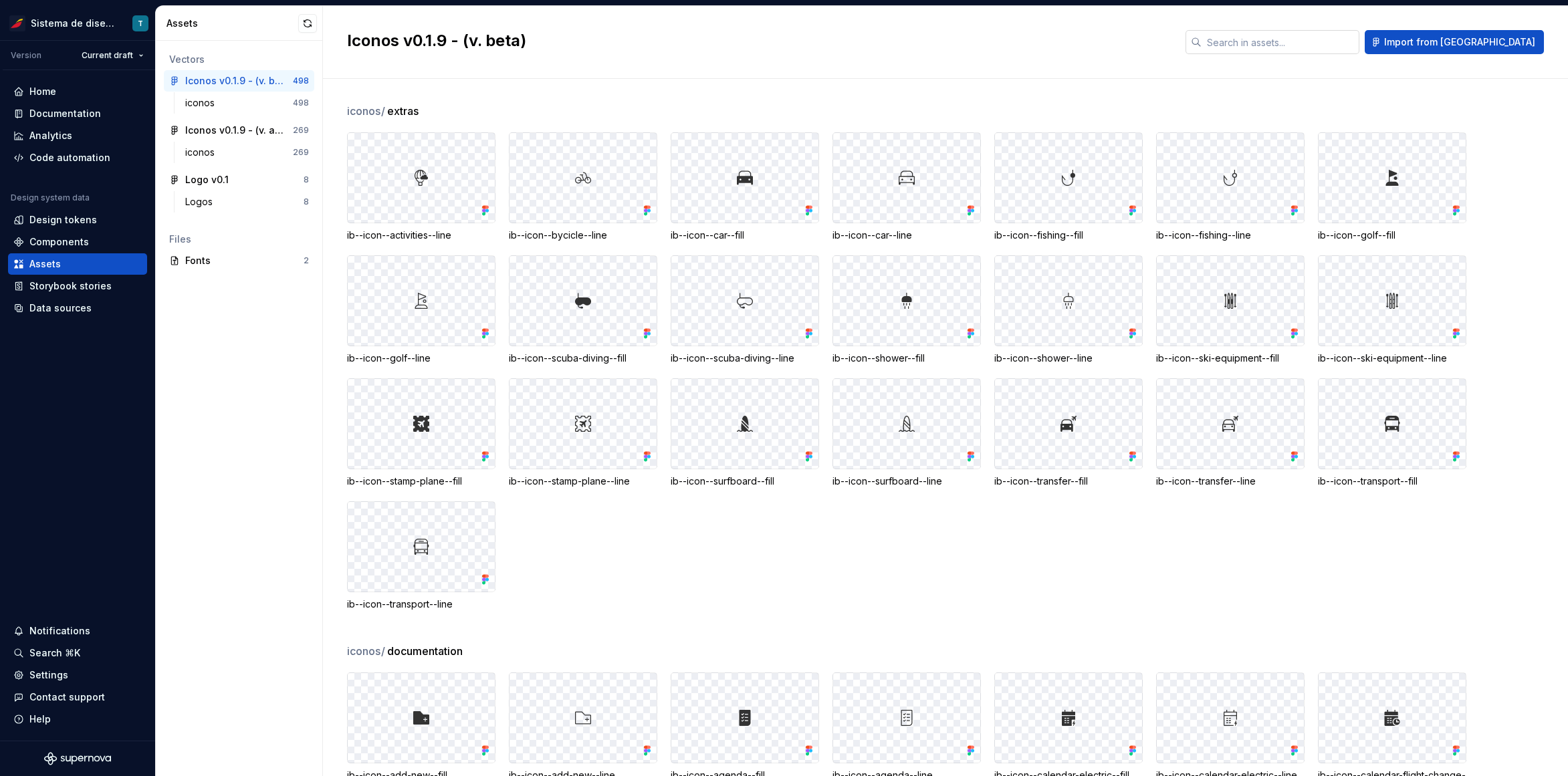
click at [1313, 47] on input "text" at bounding box center [1281, 42] width 158 height 24
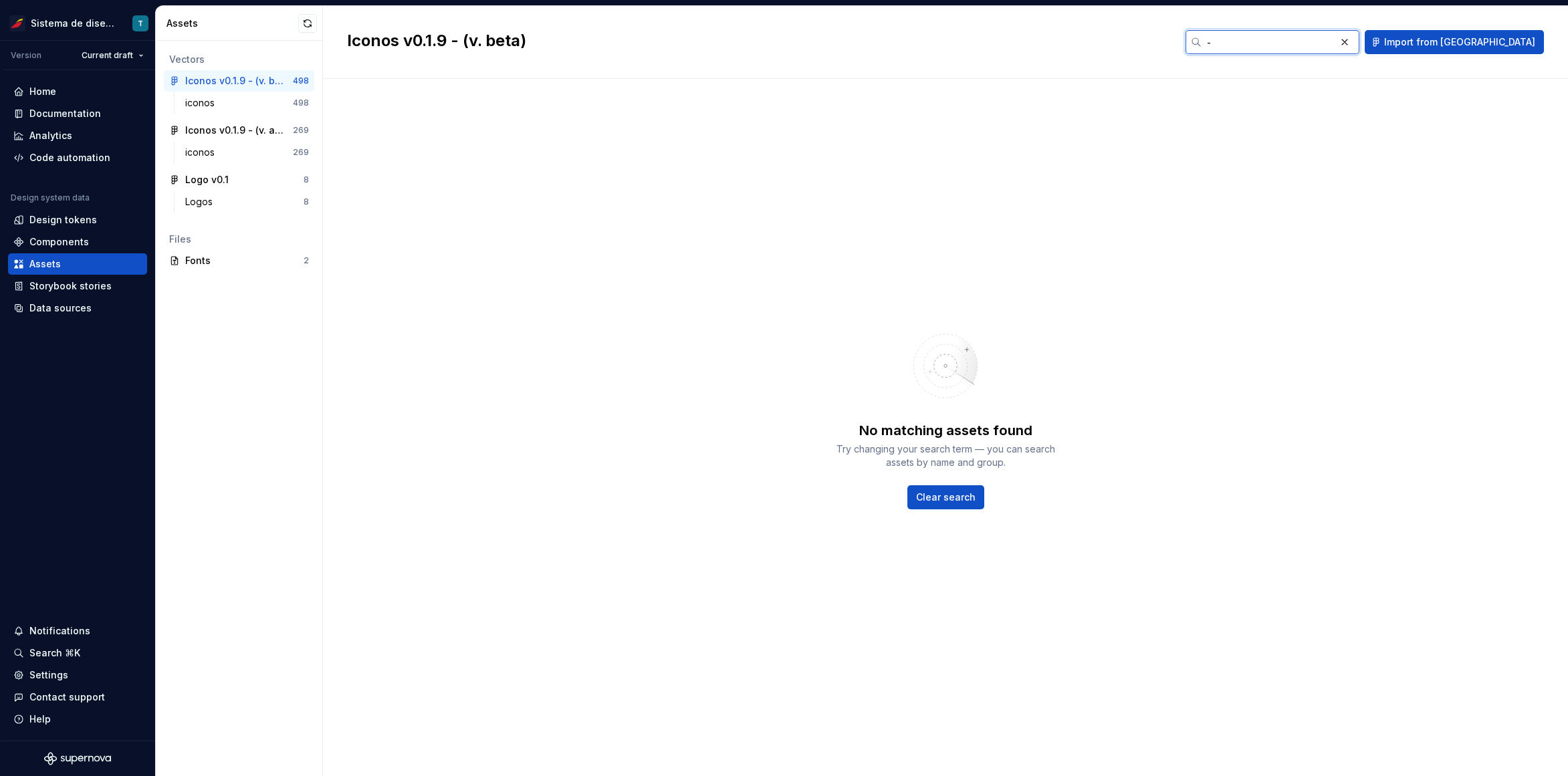
type input "-"
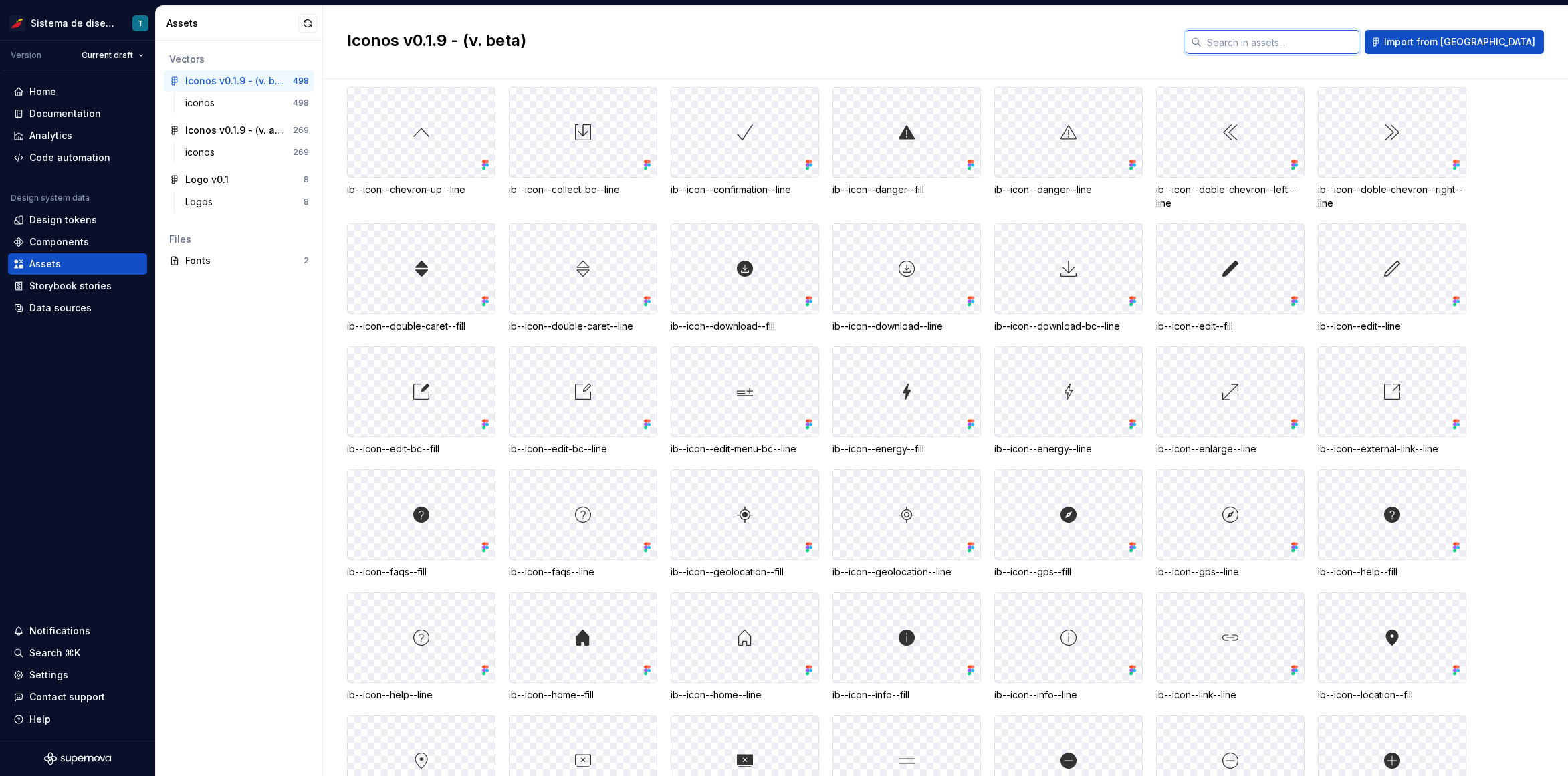
scroll to position [2012, 0]
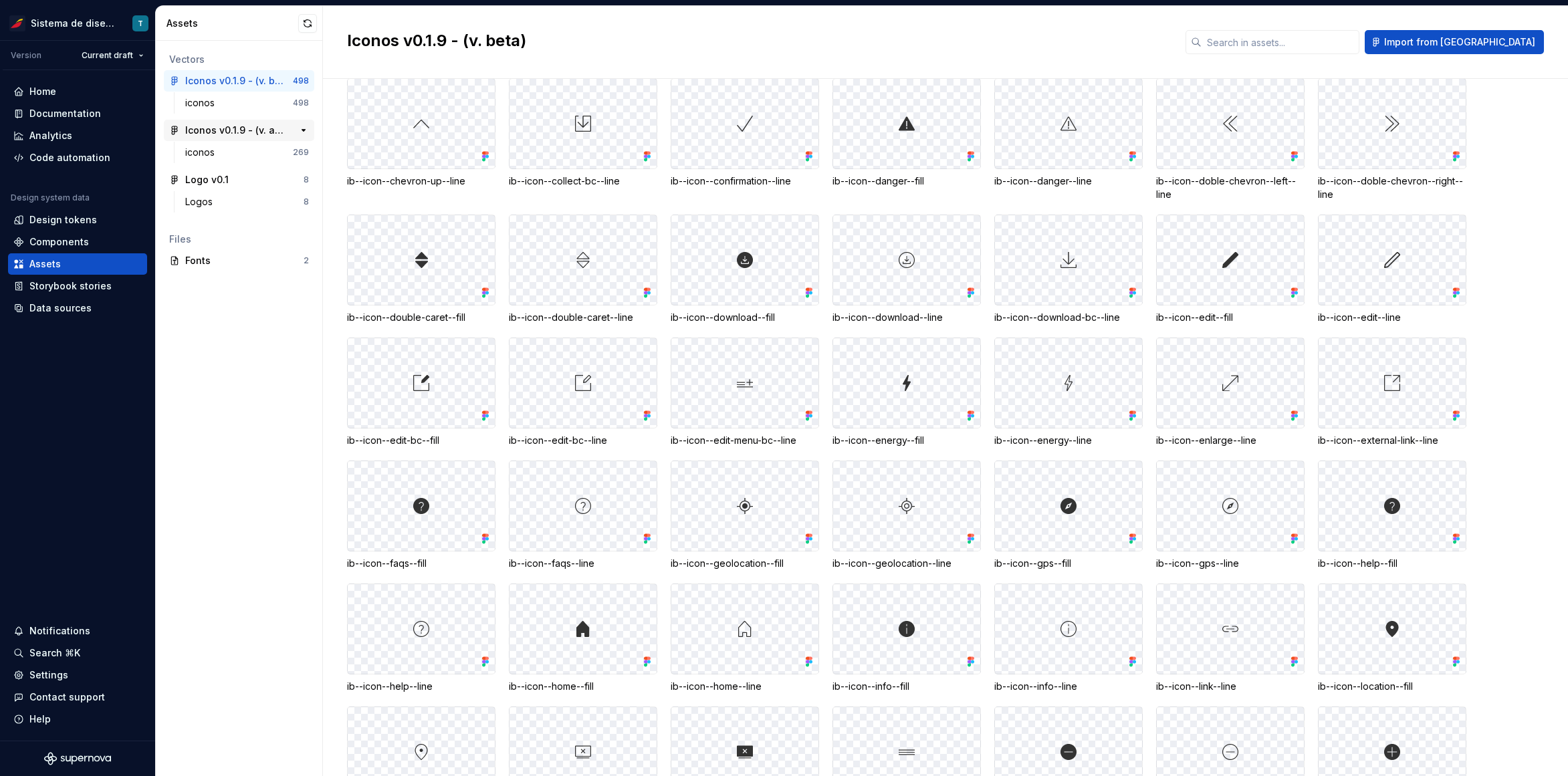
click at [263, 120] on div "Iconos v0.1.9 - (v. actual) 269" at bounding box center [239, 129] width 151 height 21
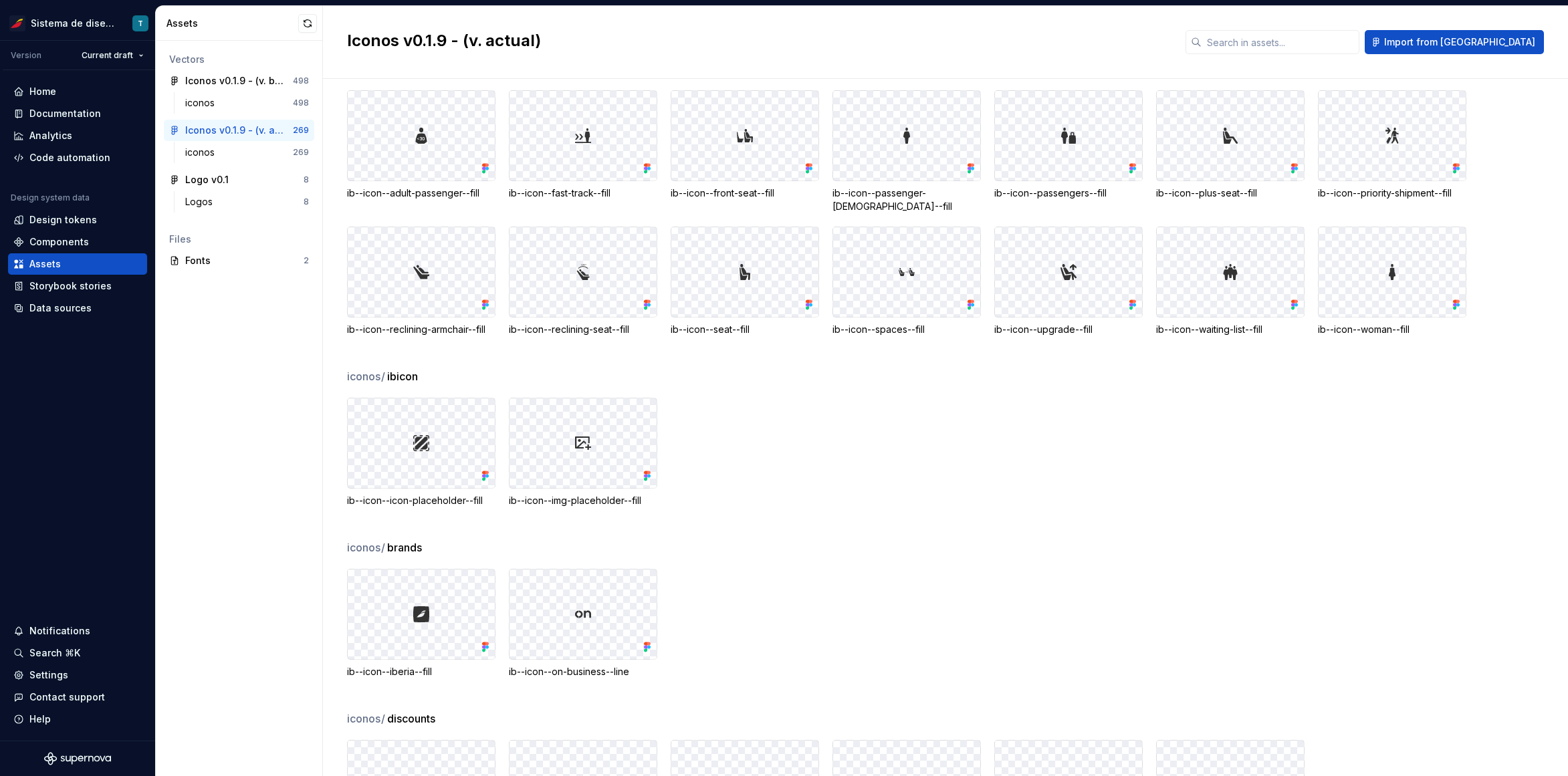
scroll to position [6160, 0]
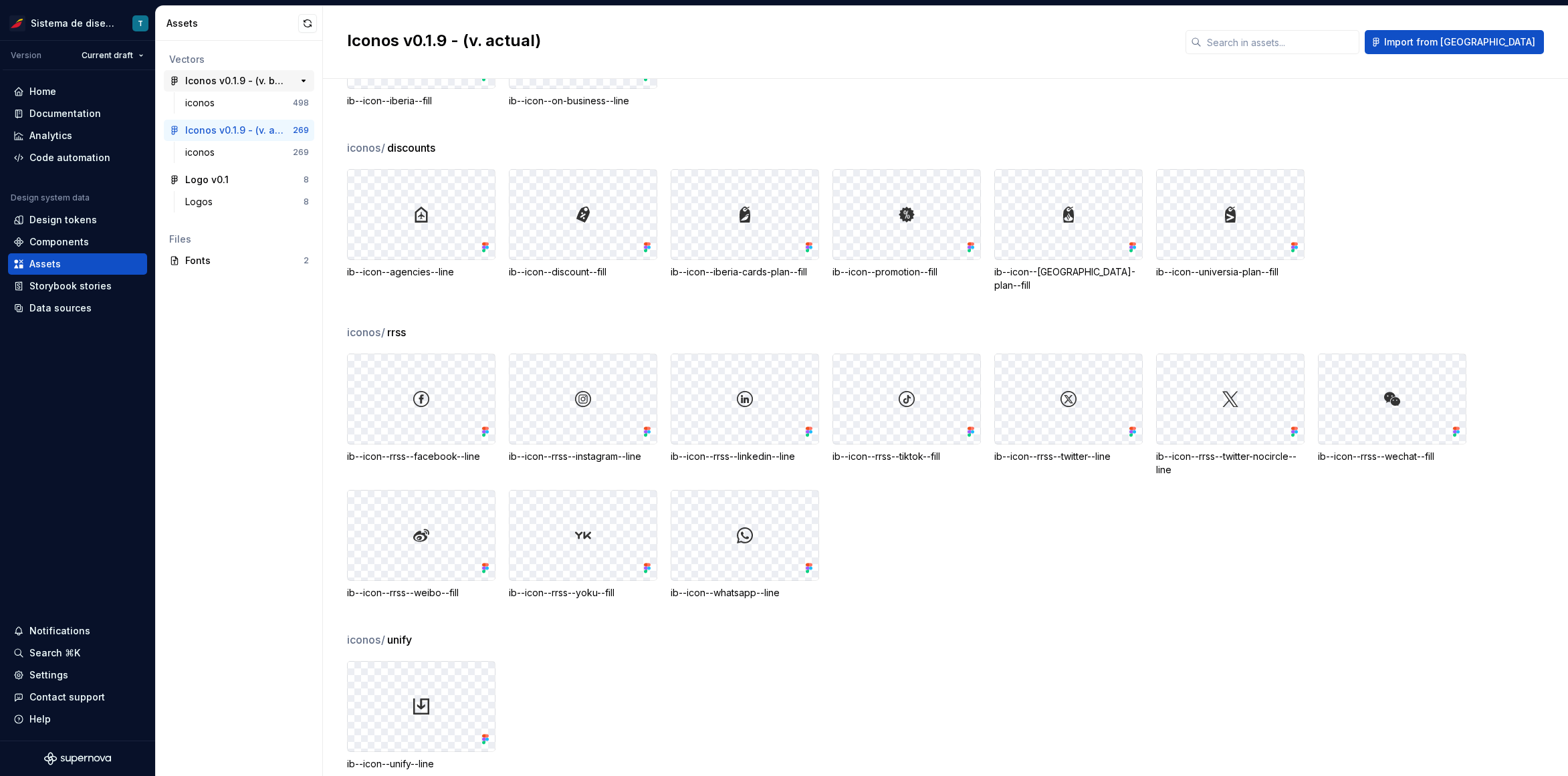
click at [240, 87] on div "Iconos v0.1.9 - (v. beta)" at bounding box center [235, 80] width 100 height 13
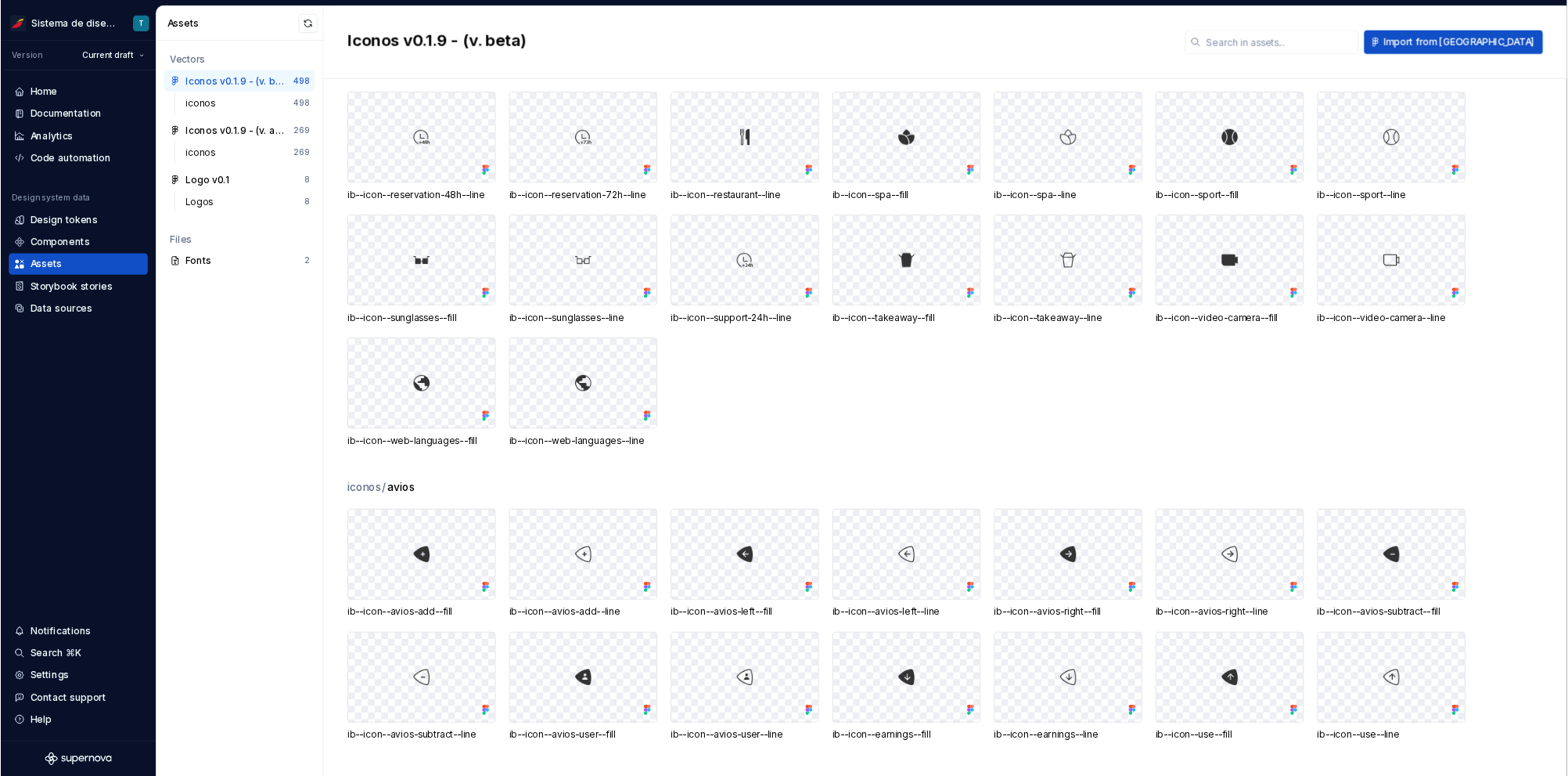
scroll to position [5521, 0]
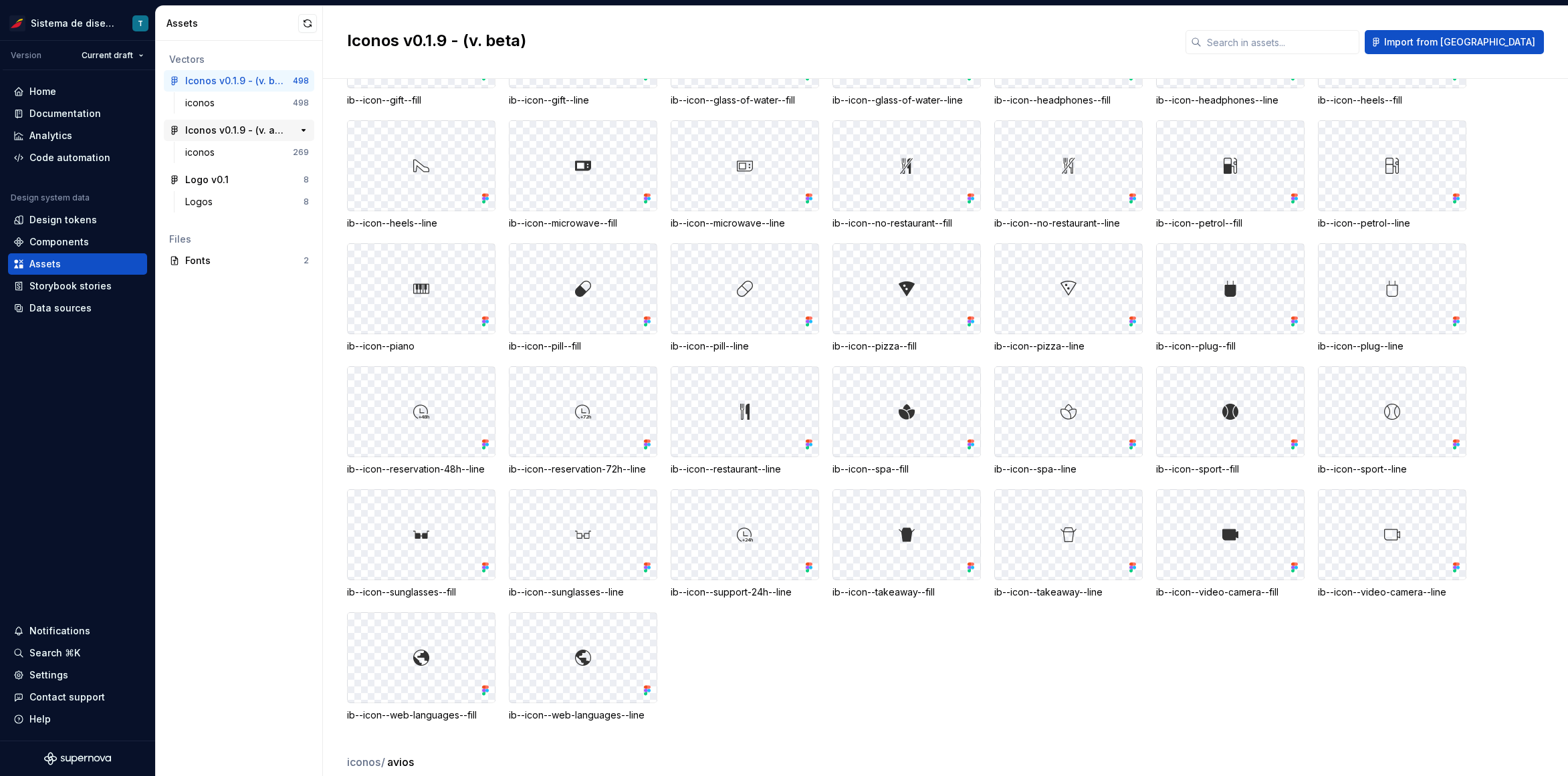
click at [236, 130] on div "Iconos v0.1.9 - (v. actual)" at bounding box center [235, 130] width 100 height 13
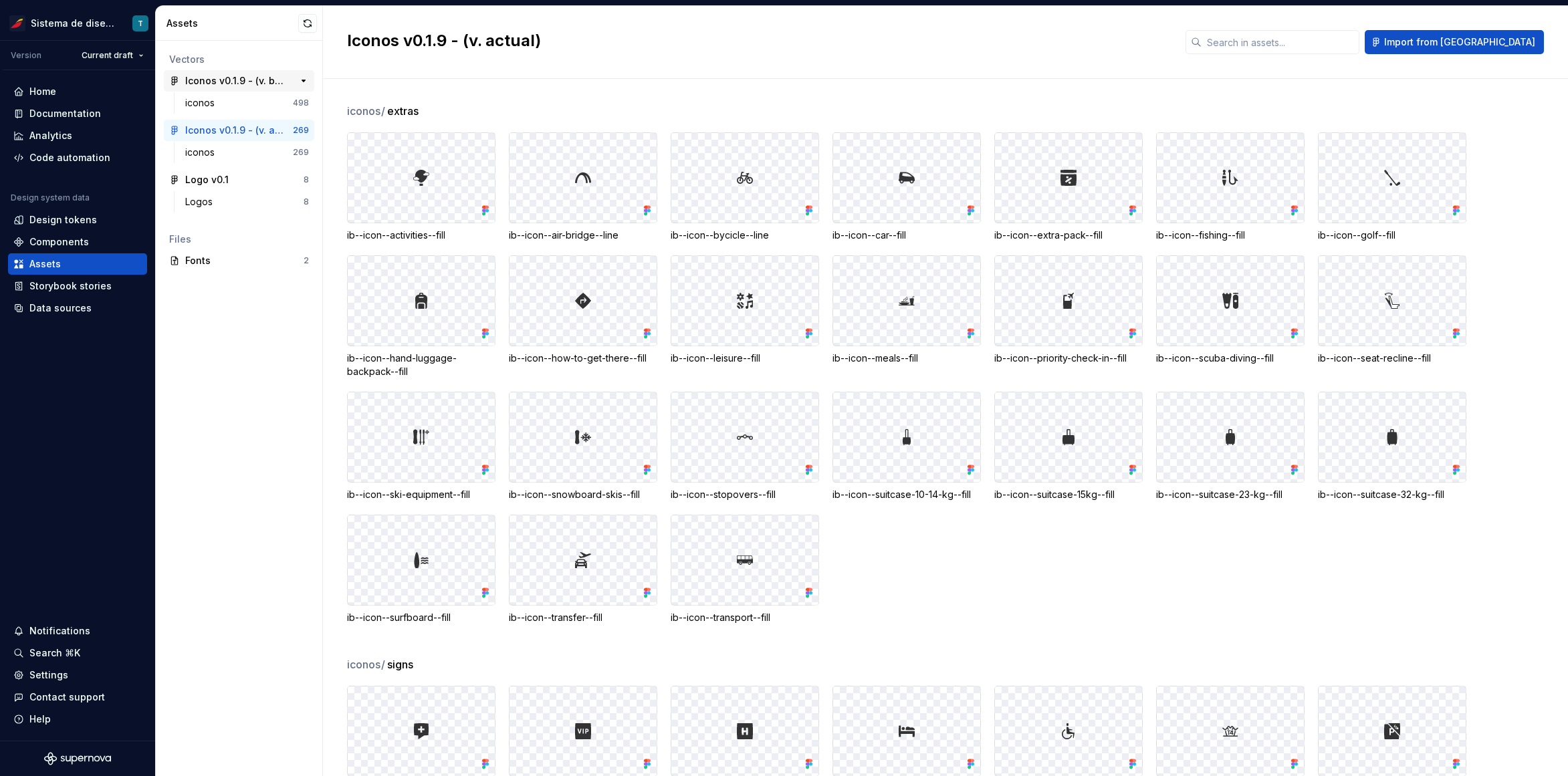
click at [236, 87] on div "Iconos v0.1.9 - (v. beta)" at bounding box center [235, 80] width 100 height 13
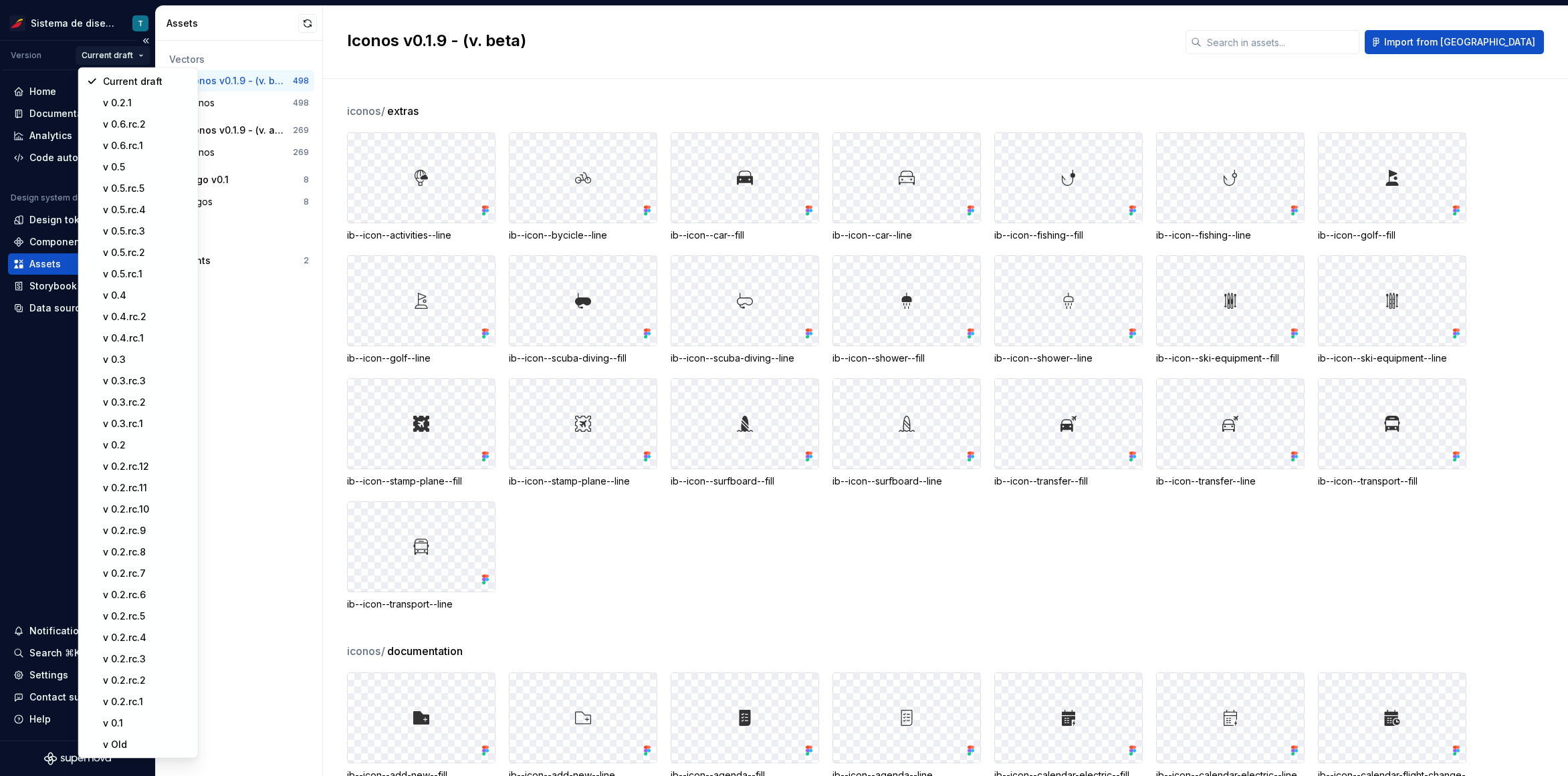
click at [137, 58] on html "Sistema de diseño Iberia T Version Current draft Home Documentation Analytics C…" at bounding box center [784, 388] width 1568 height 776
click at [143, 166] on div "v 0.5" at bounding box center [145, 167] width 87 height 13
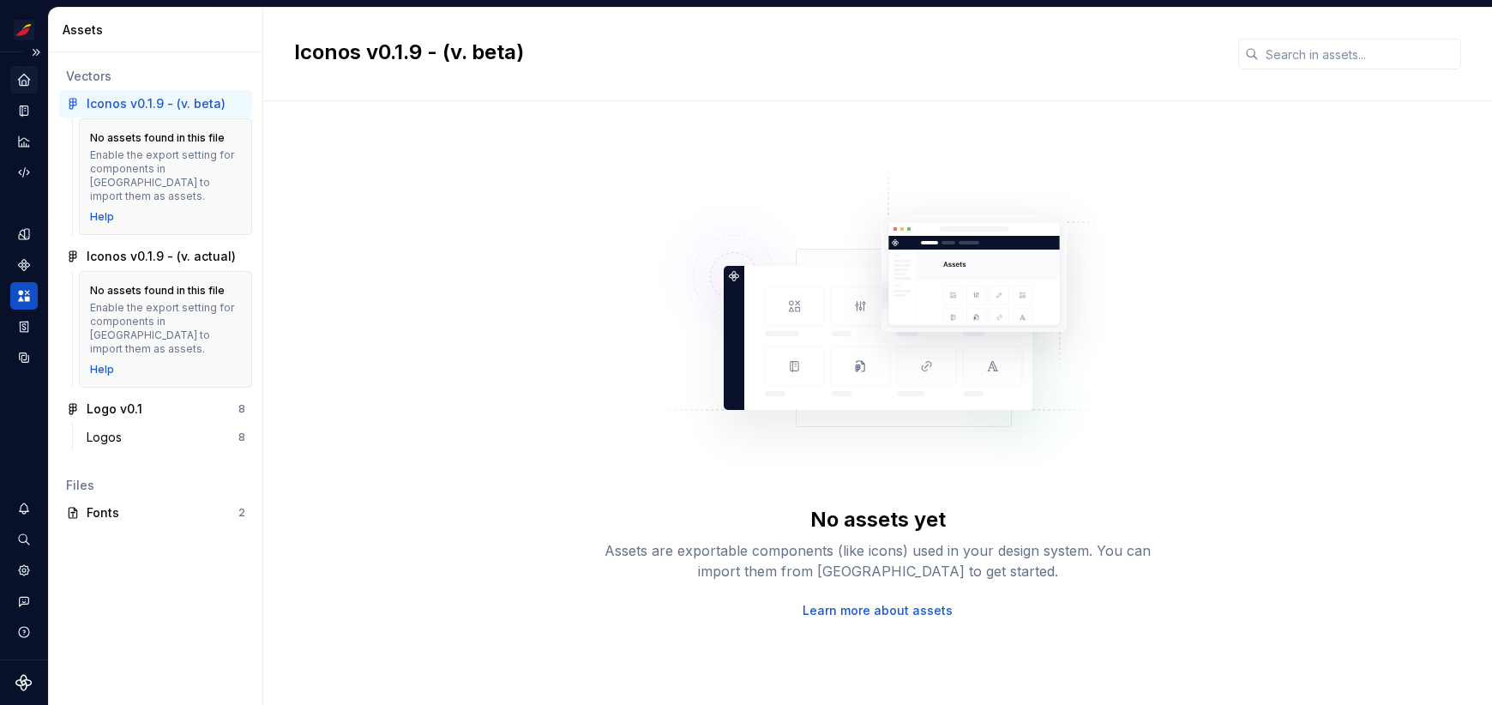
click at [24, 84] on icon "Home" at bounding box center [23, 79] width 15 height 15
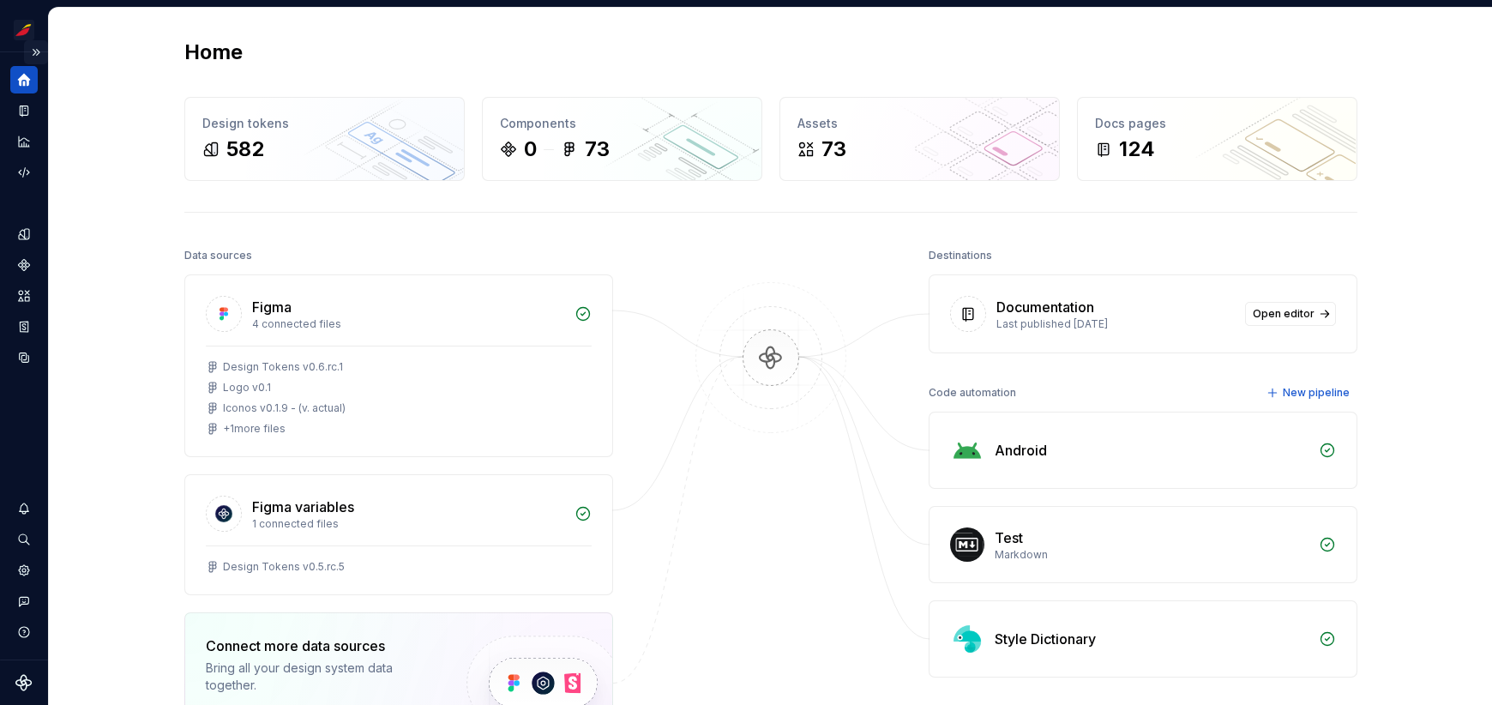
click at [38, 51] on button "Expand sidebar" at bounding box center [36, 52] width 24 height 24
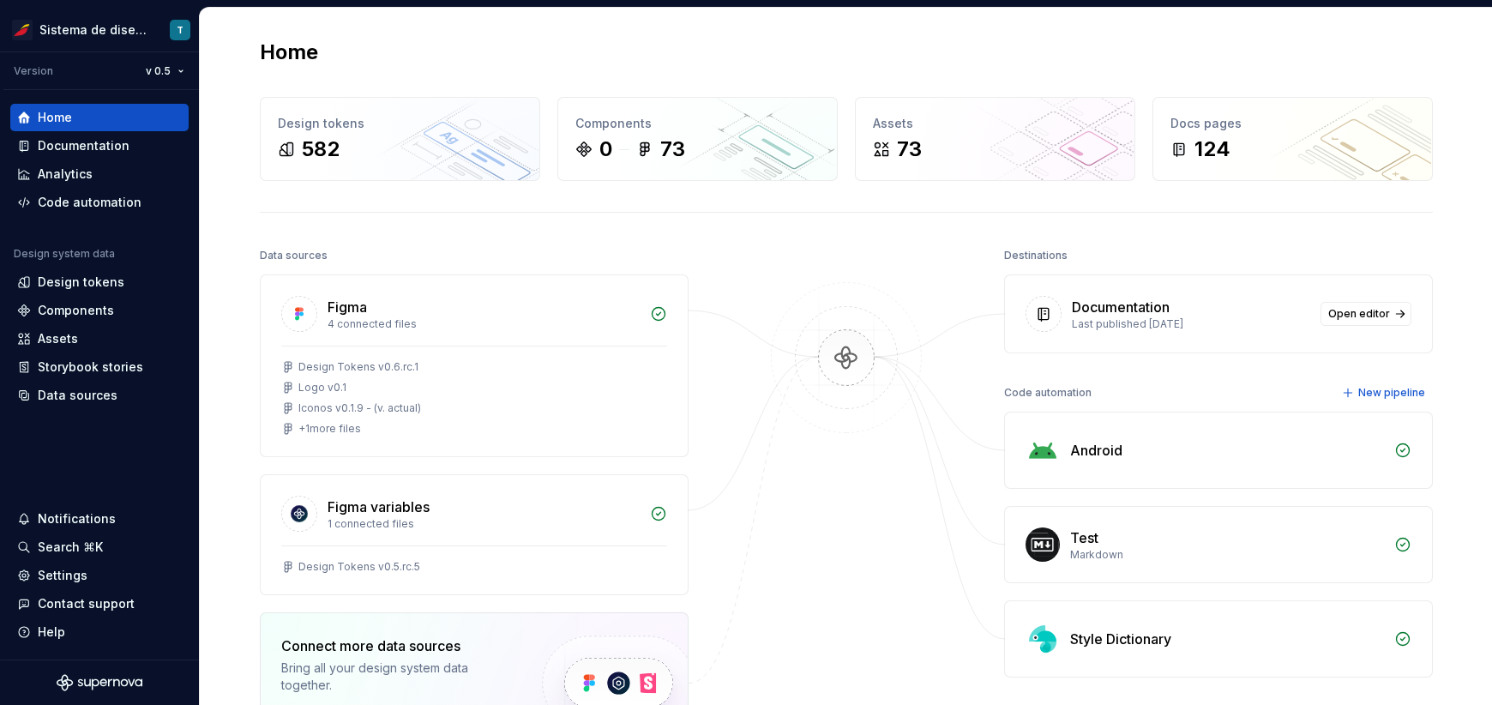
click at [93, 115] on div "Home" at bounding box center [99, 117] width 165 height 17
click at [94, 289] on div "Design tokens" at bounding box center [81, 281] width 87 height 17
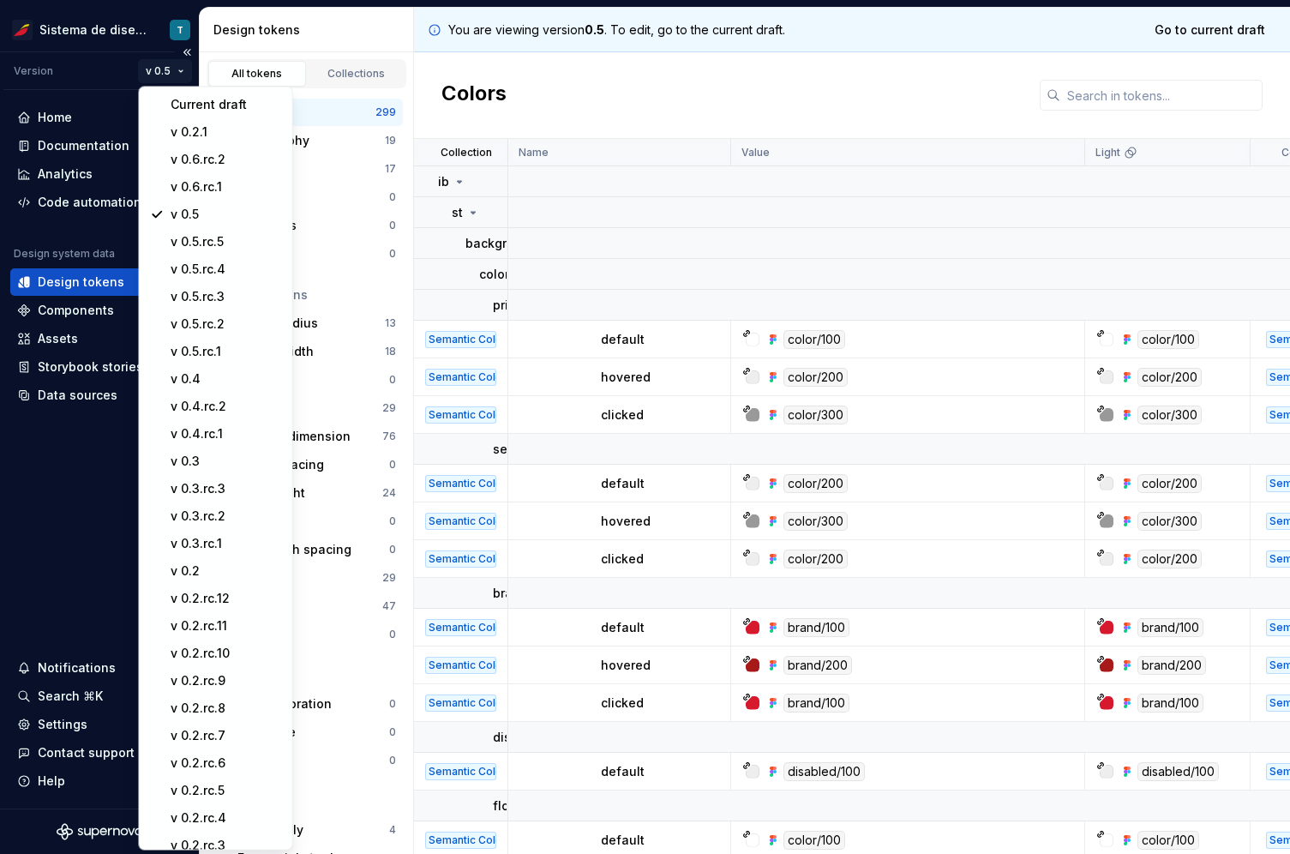
click at [156, 68] on html "Sistema de diseño Iberia T Version v 0.5 Home Documentation Analytics Code auto…" at bounding box center [645, 427] width 1290 height 854
click at [742, 90] on html "Sistema de diseño Iberia T Version v 0.5 Home Documentation Analytics Code auto…" at bounding box center [645, 427] width 1290 height 854
click at [179, 74] on html "Sistema de diseño Iberia T Version v 0.5 Home Documentation Analytics Code auto…" at bounding box center [645, 427] width 1290 height 854
click at [182, 245] on div "v 0.5.rc.5" at bounding box center [226, 241] width 111 height 17
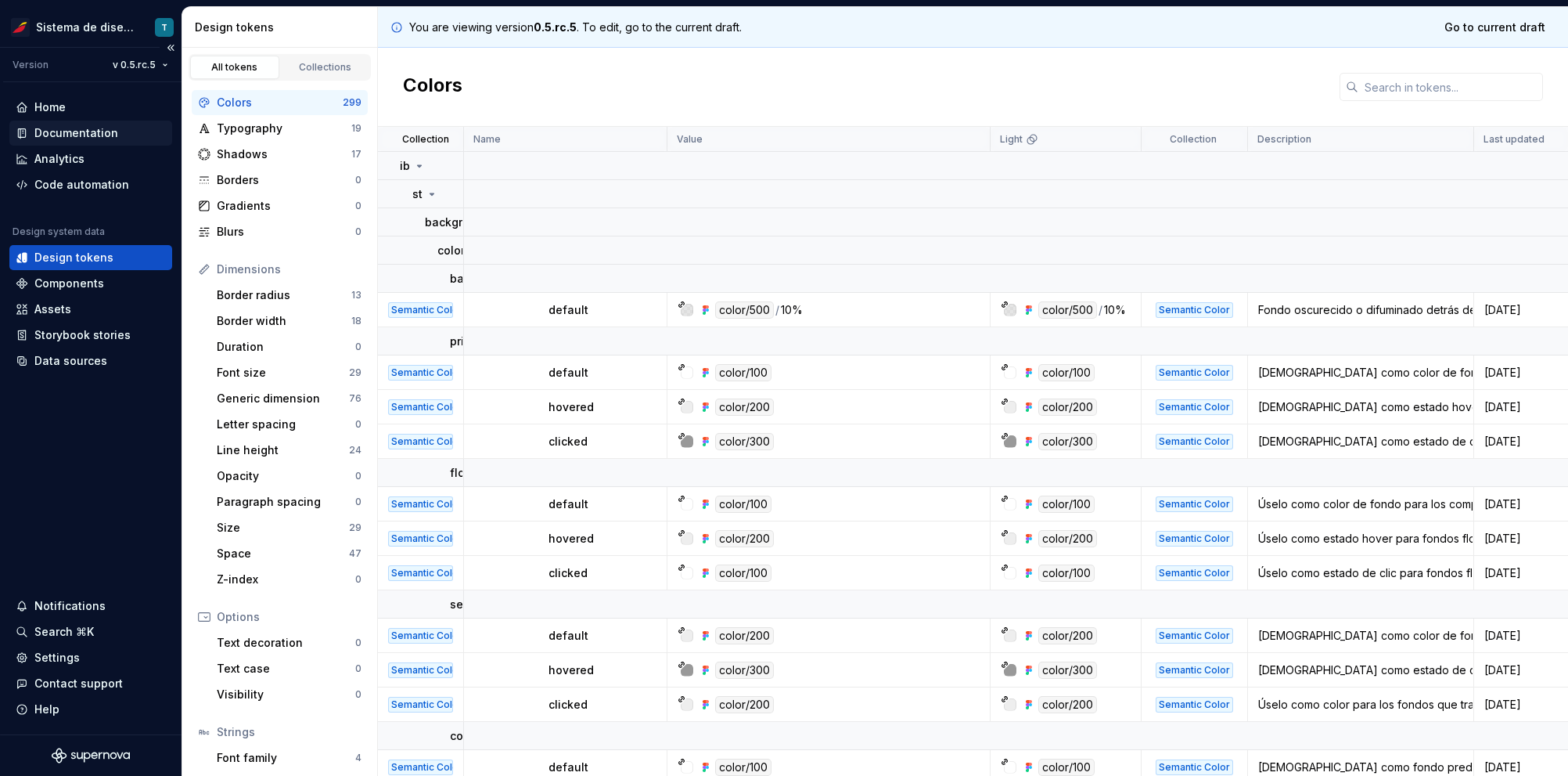
click at [101, 127] on div "Documentation" at bounding box center [77, 132] width 84 height 16
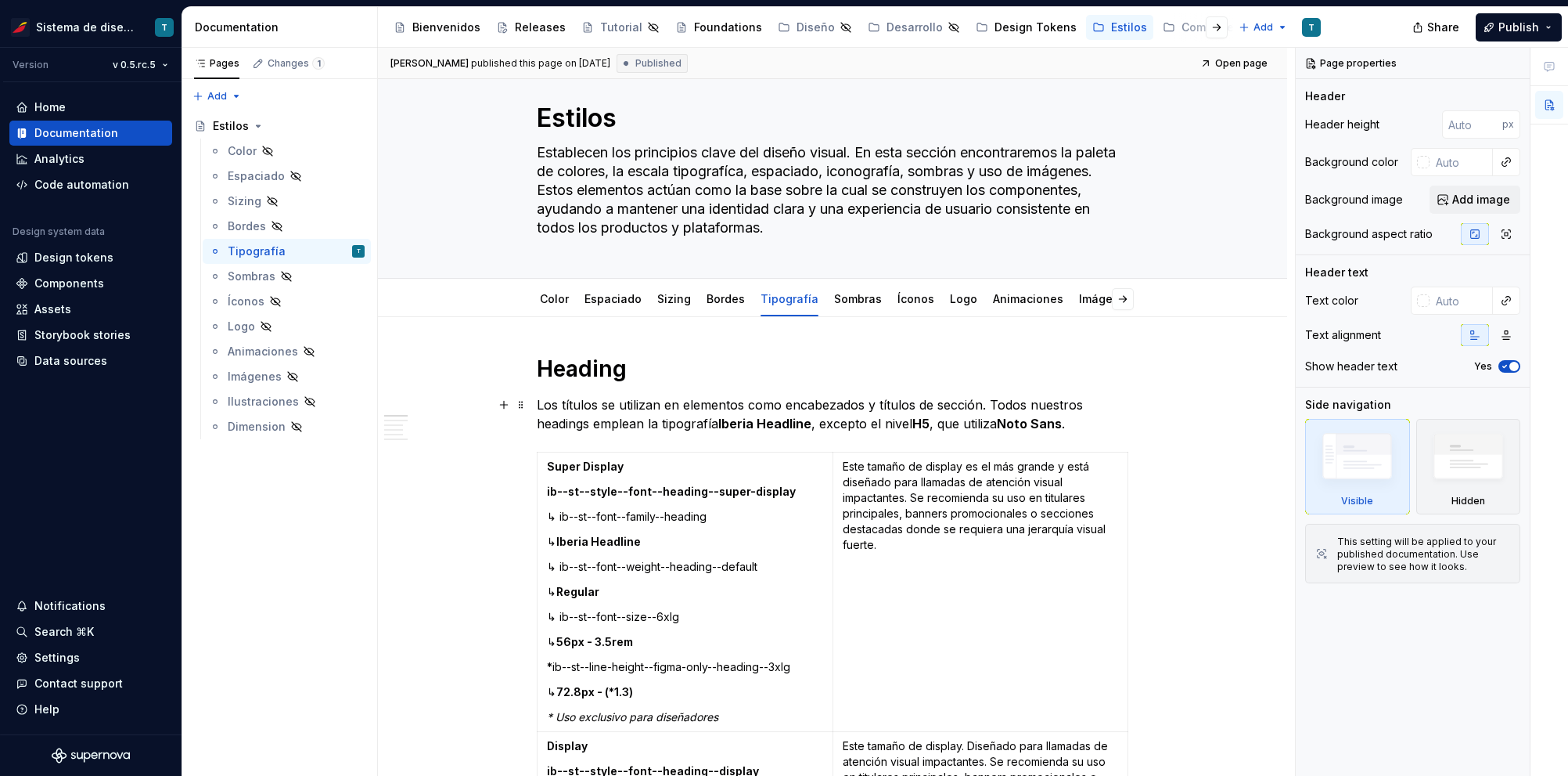
scroll to position [40, 0]
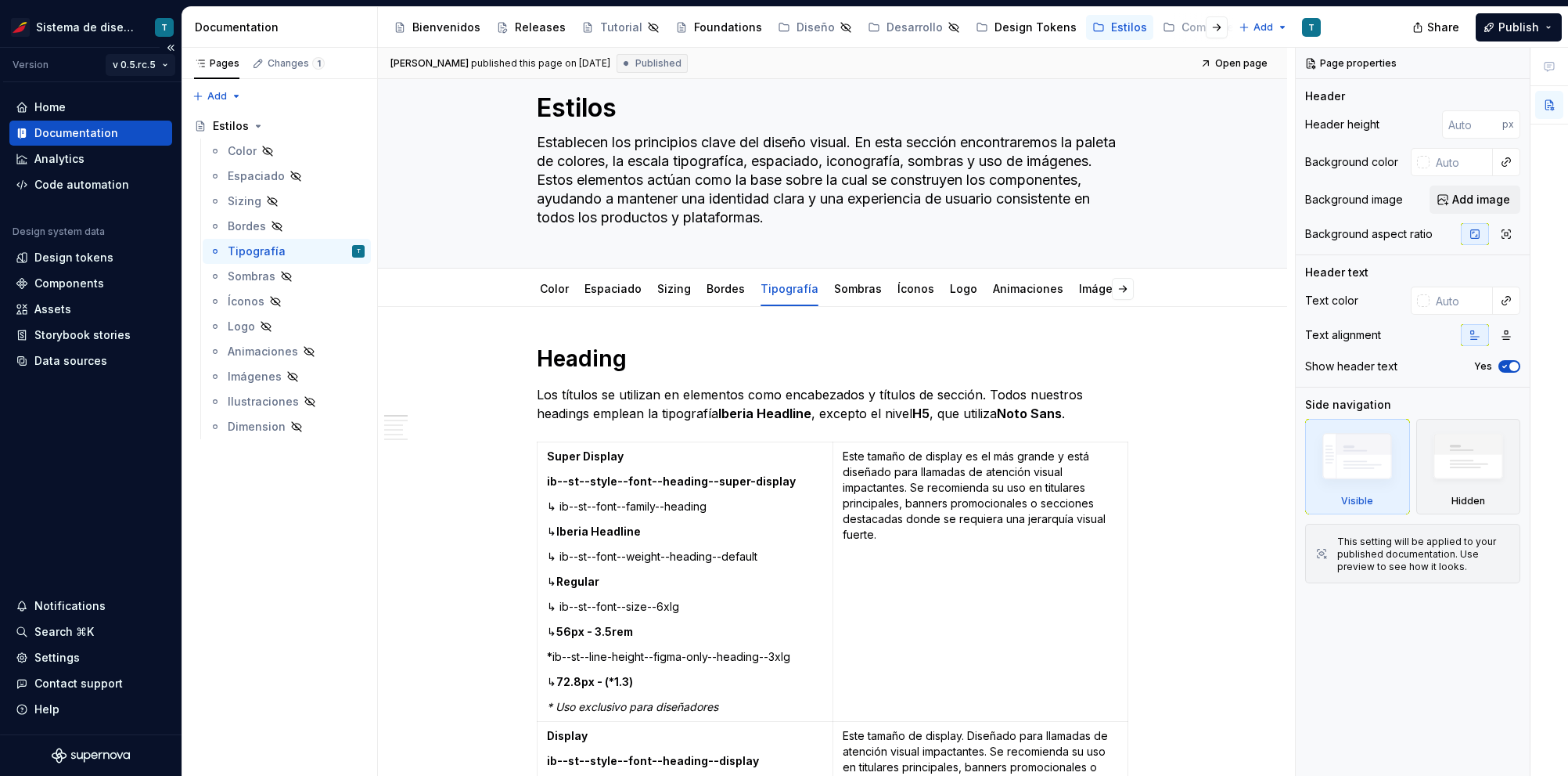
click at [150, 65] on html "Sistema de diseño Iberia T Version v 0.5.rc.5 Home Documentation Analytics Code…" at bounding box center [784, 388] width 1568 height 776
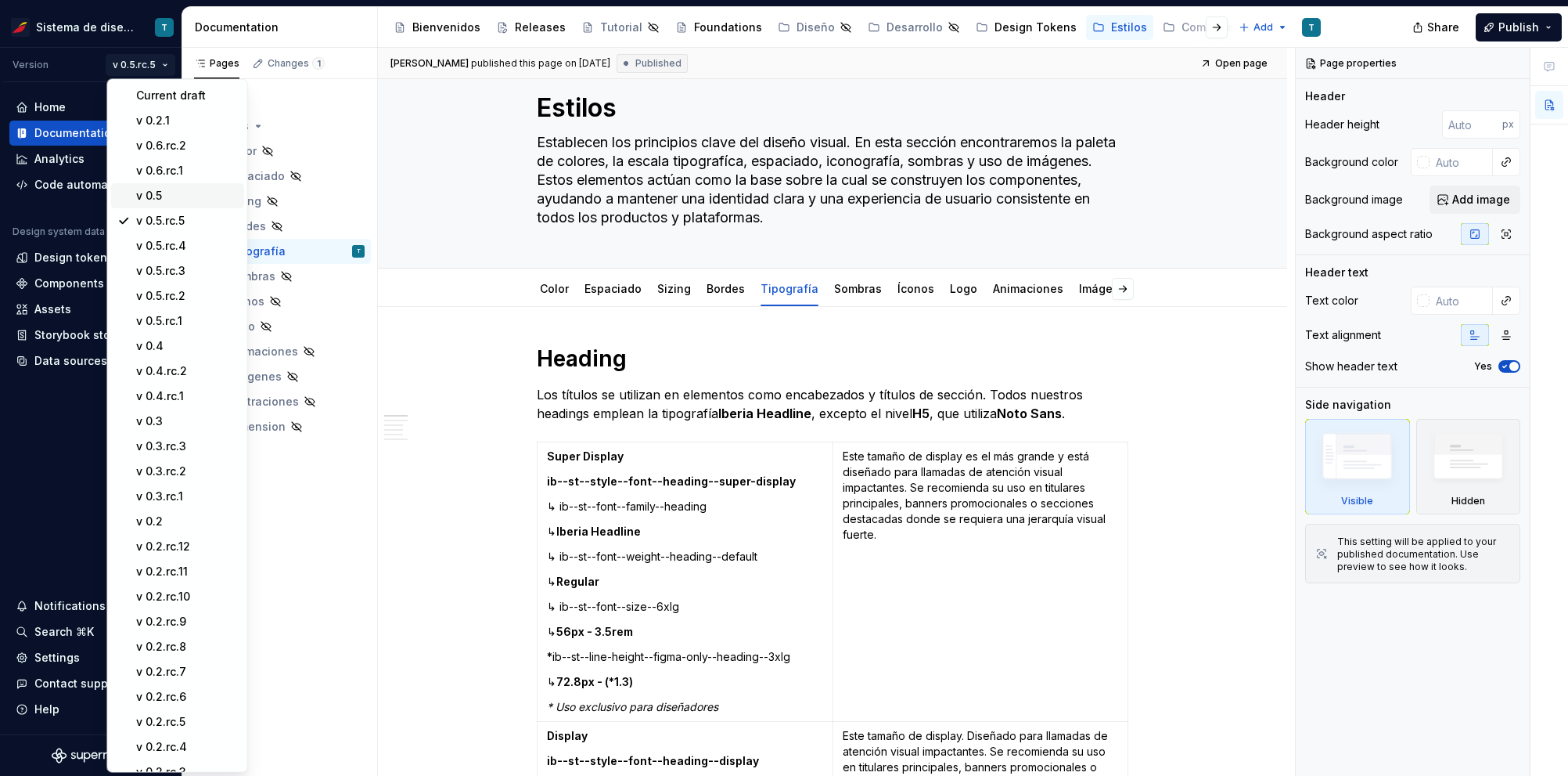
click at [150, 204] on div "v 0.5" at bounding box center [178, 195] width 133 height 25
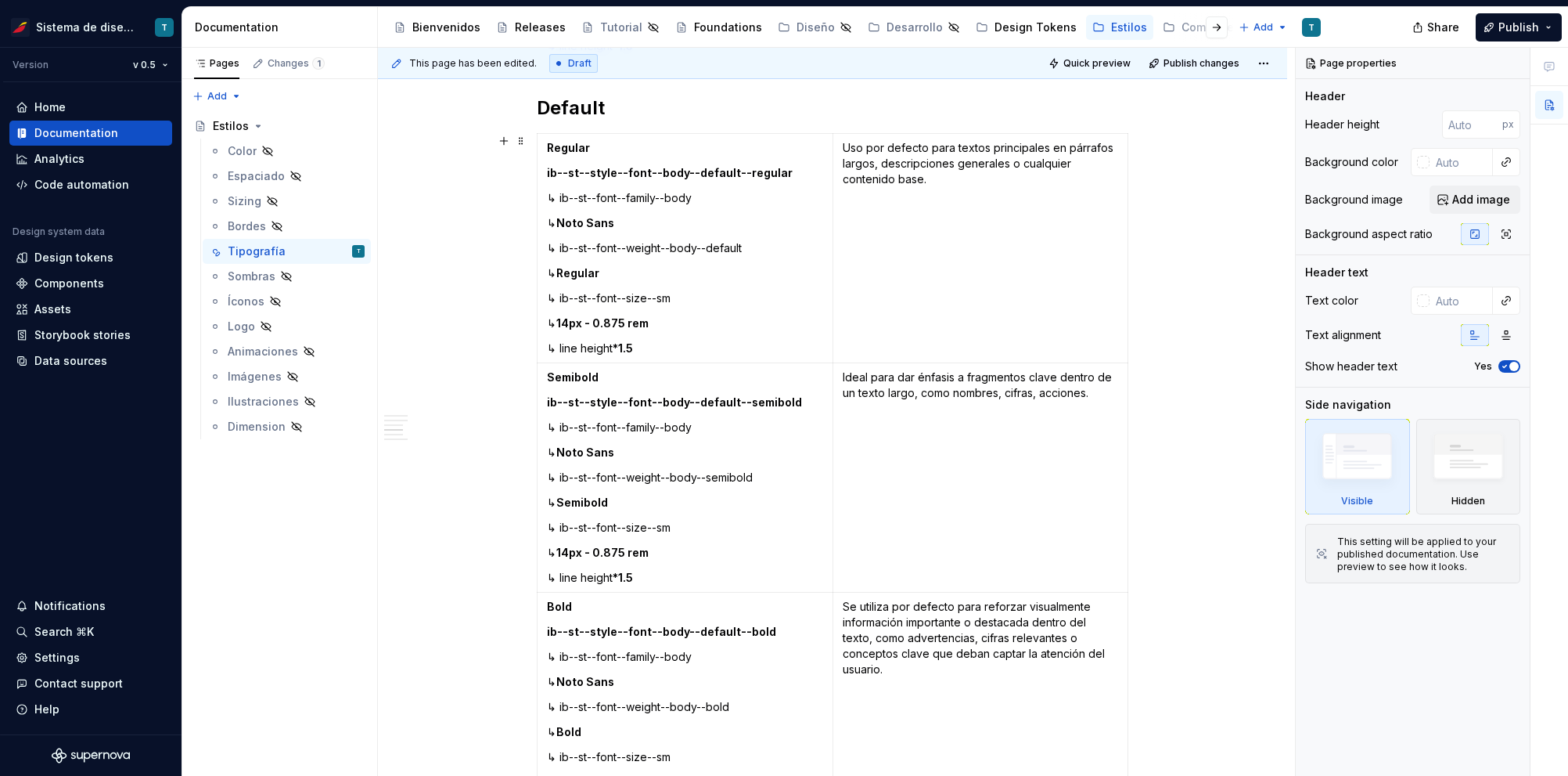
scroll to position [3020, 0]
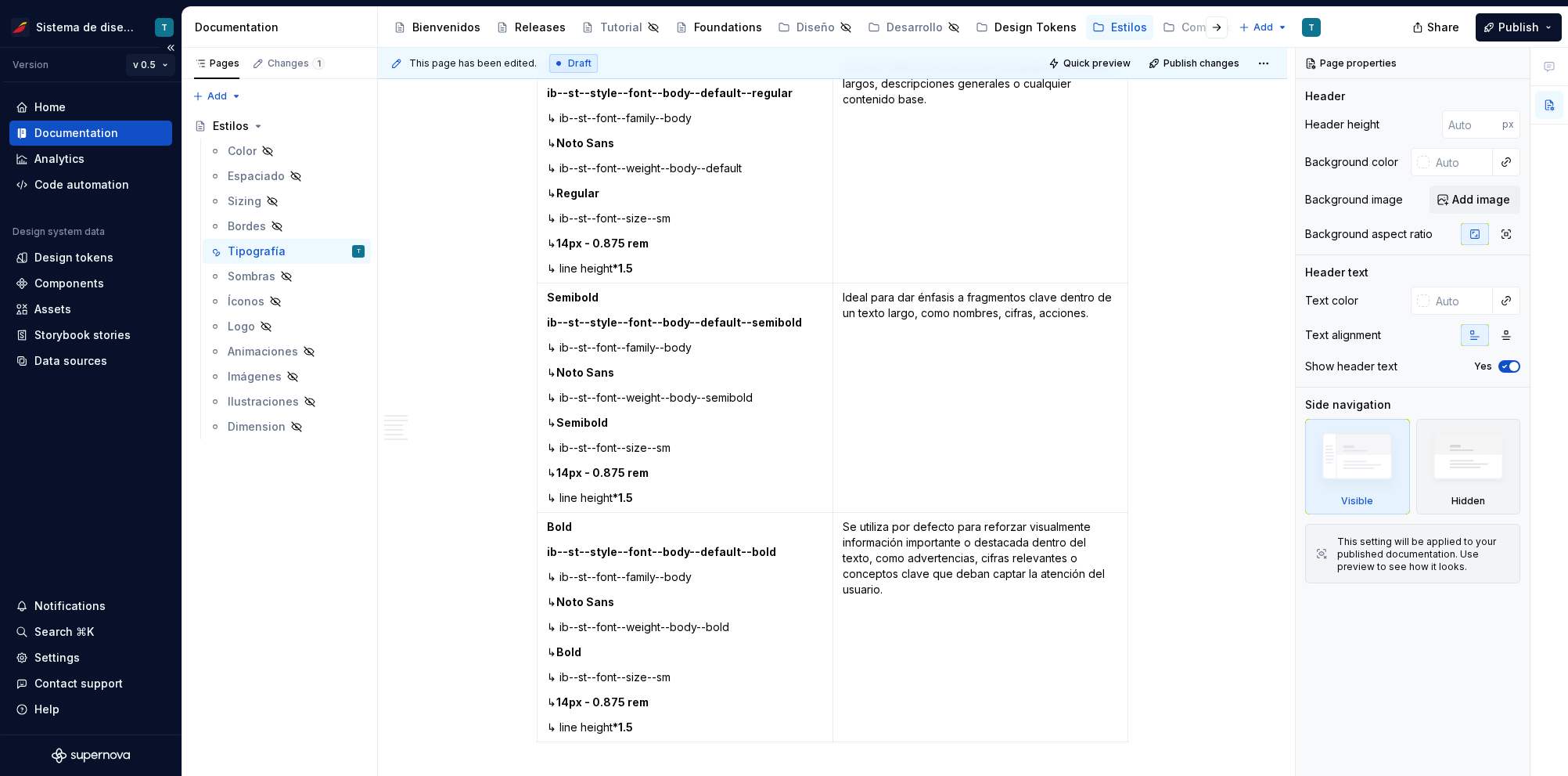
click at [147, 65] on html "Sistema de diseño Iberia T Version v 0.5 Home Documentation Analytics Code auto…" at bounding box center [784, 388] width 1568 height 776
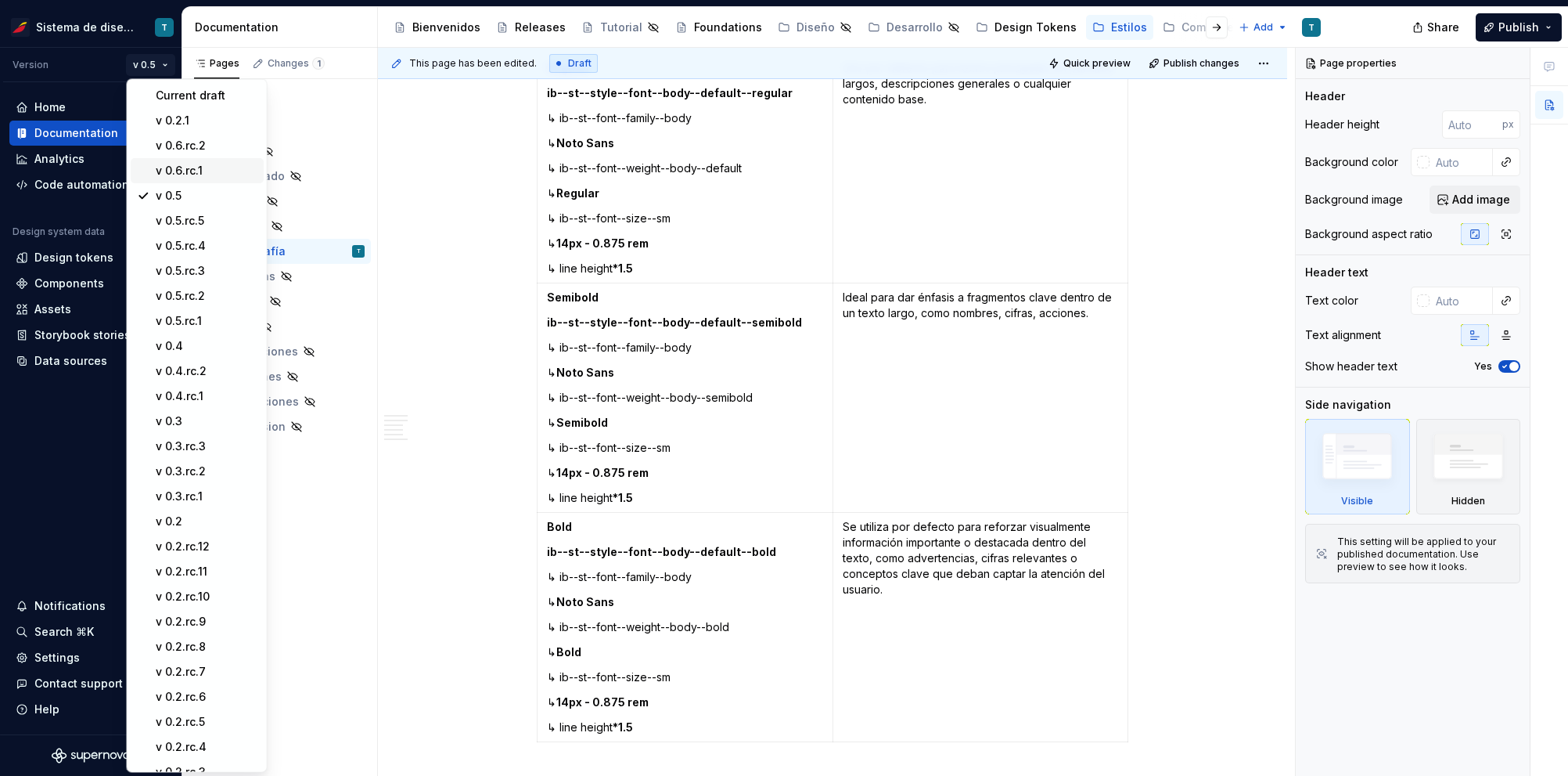
click at [159, 173] on div "v 0.6.rc.1" at bounding box center [206, 170] width 101 height 16
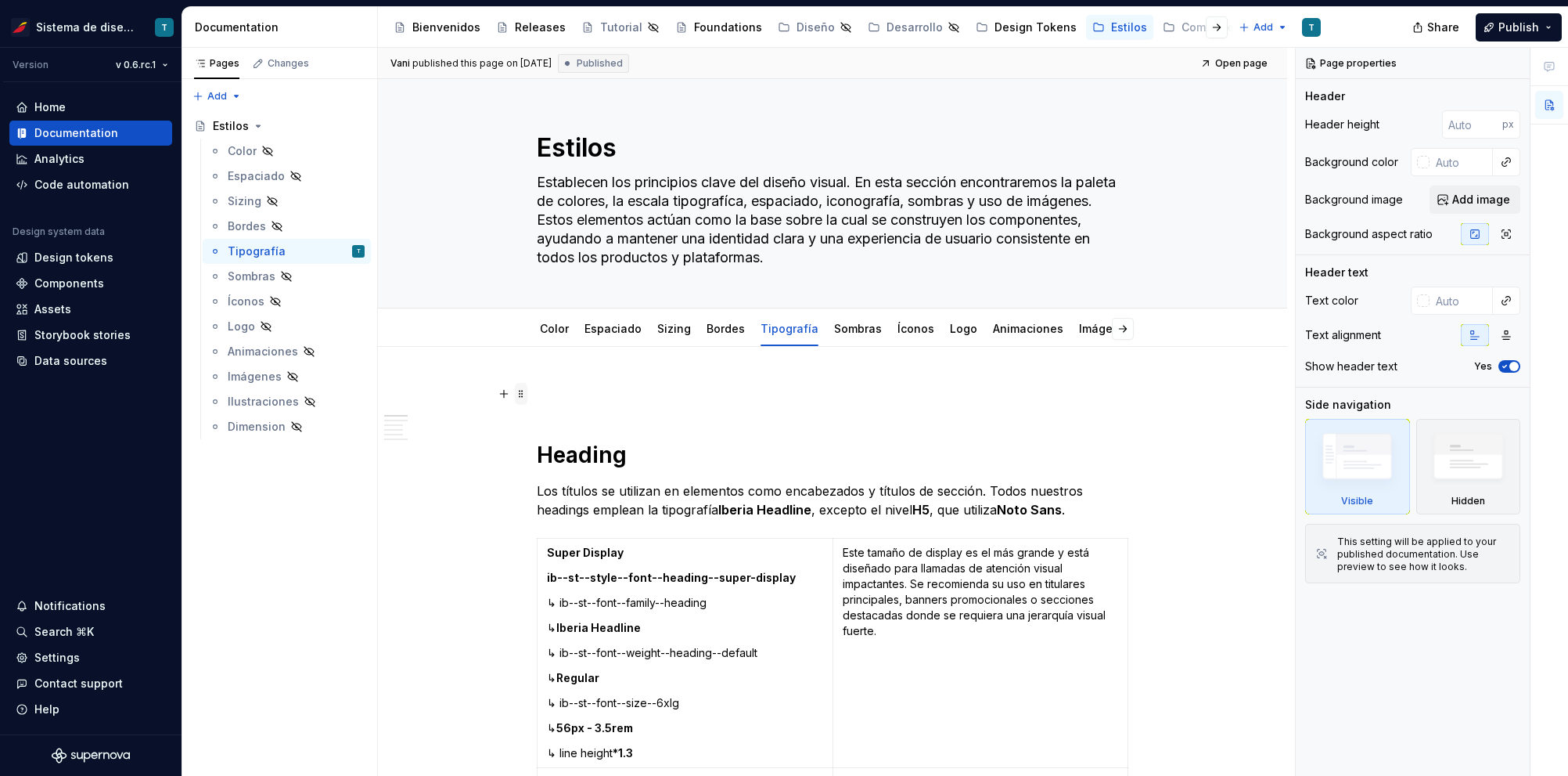
click at [516, 389] on span at bounding box center [521, 393] width 13 height 22
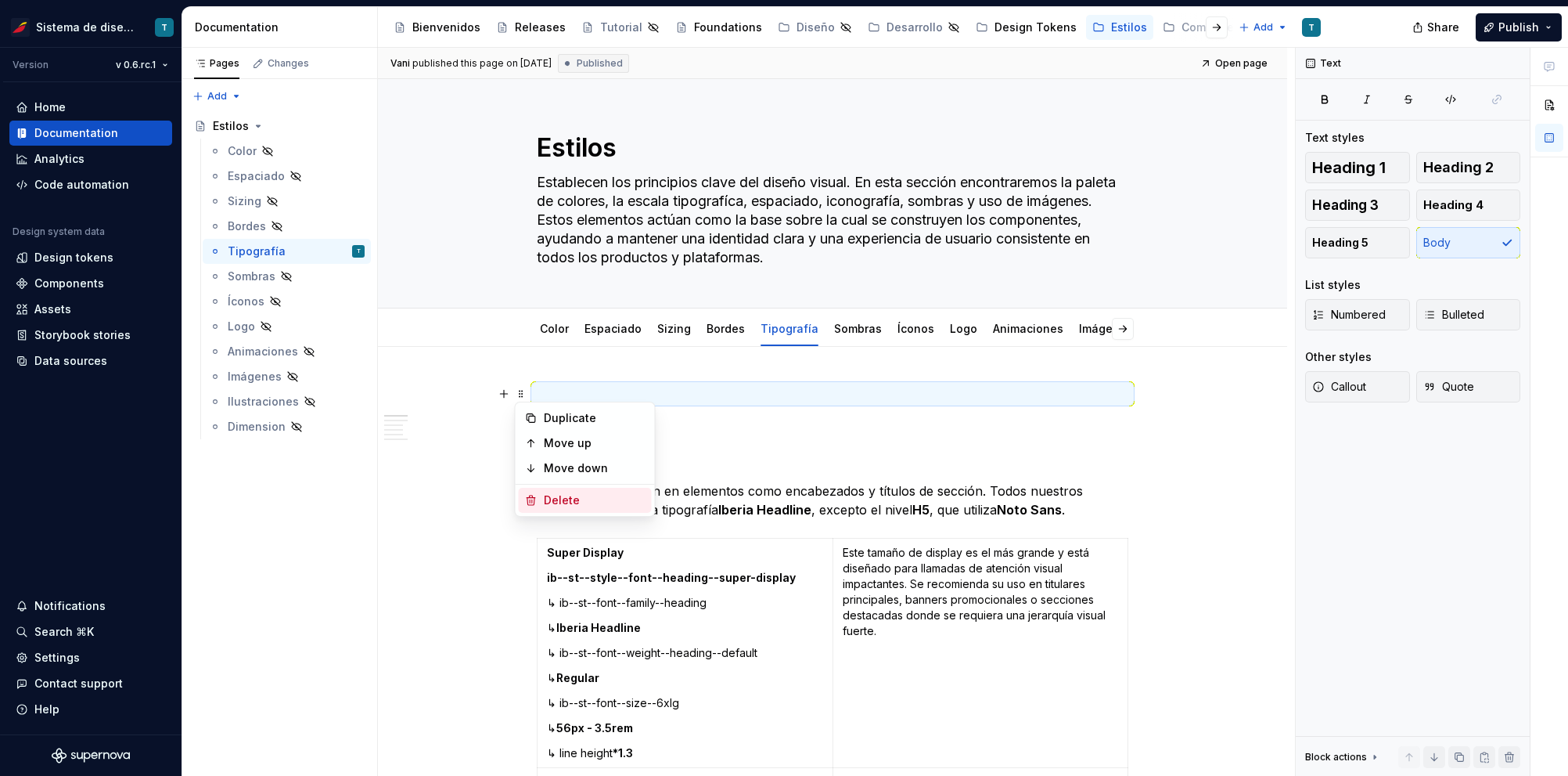
click at [549, 502] on div "Delete" at bounding box center [594, 499] width 101 height 16
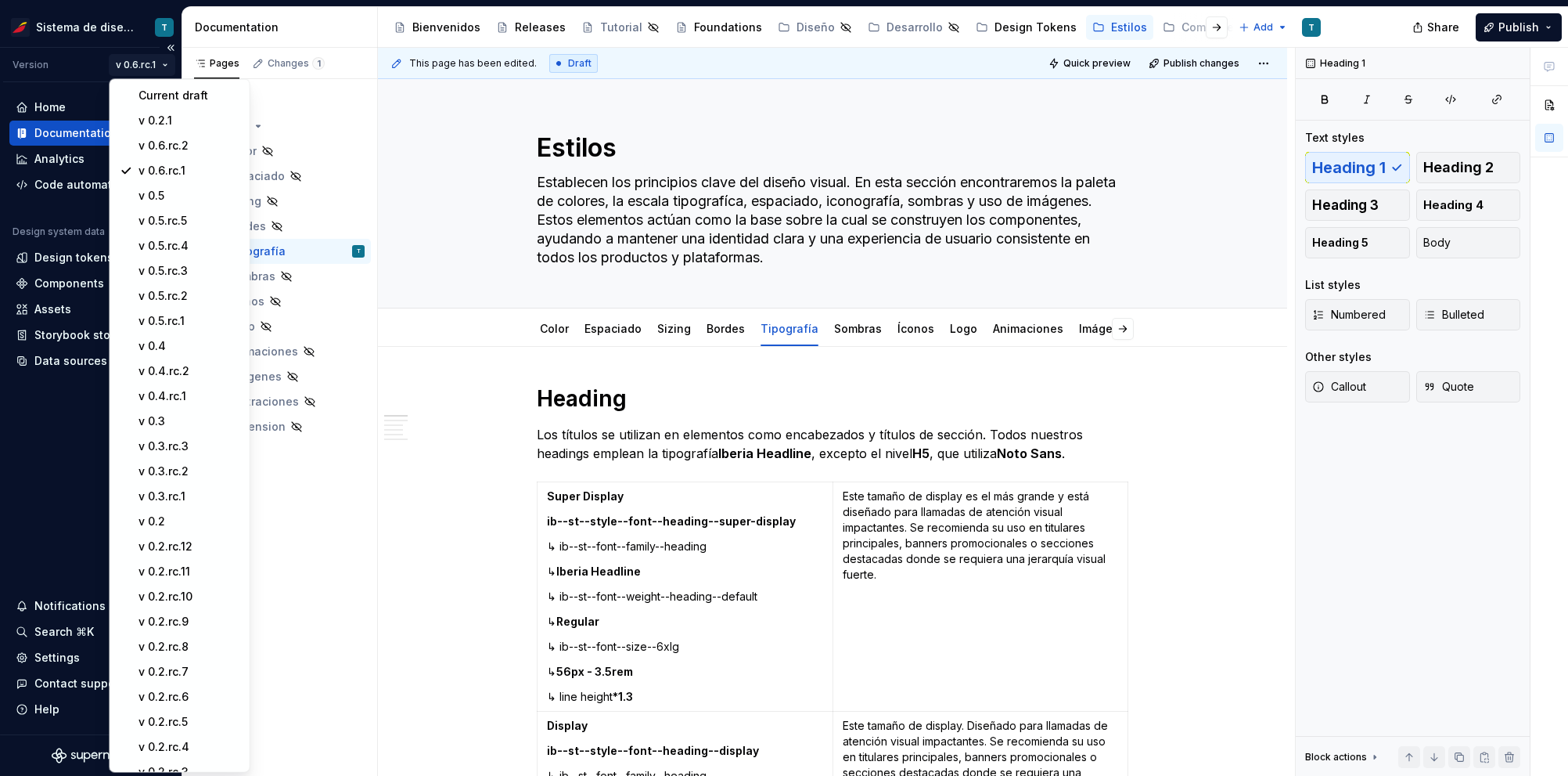
click at [153, 63] on html "Sistema de diseño Iberia T Version v 0.6.rc.1 Home Documentation Analytics Code…" at bounding box center [784, 388] width 1568 height 776
click at [167, 145] on div "v 0.6.rc.2" at bounding box center [189, 145] width 101 height 16
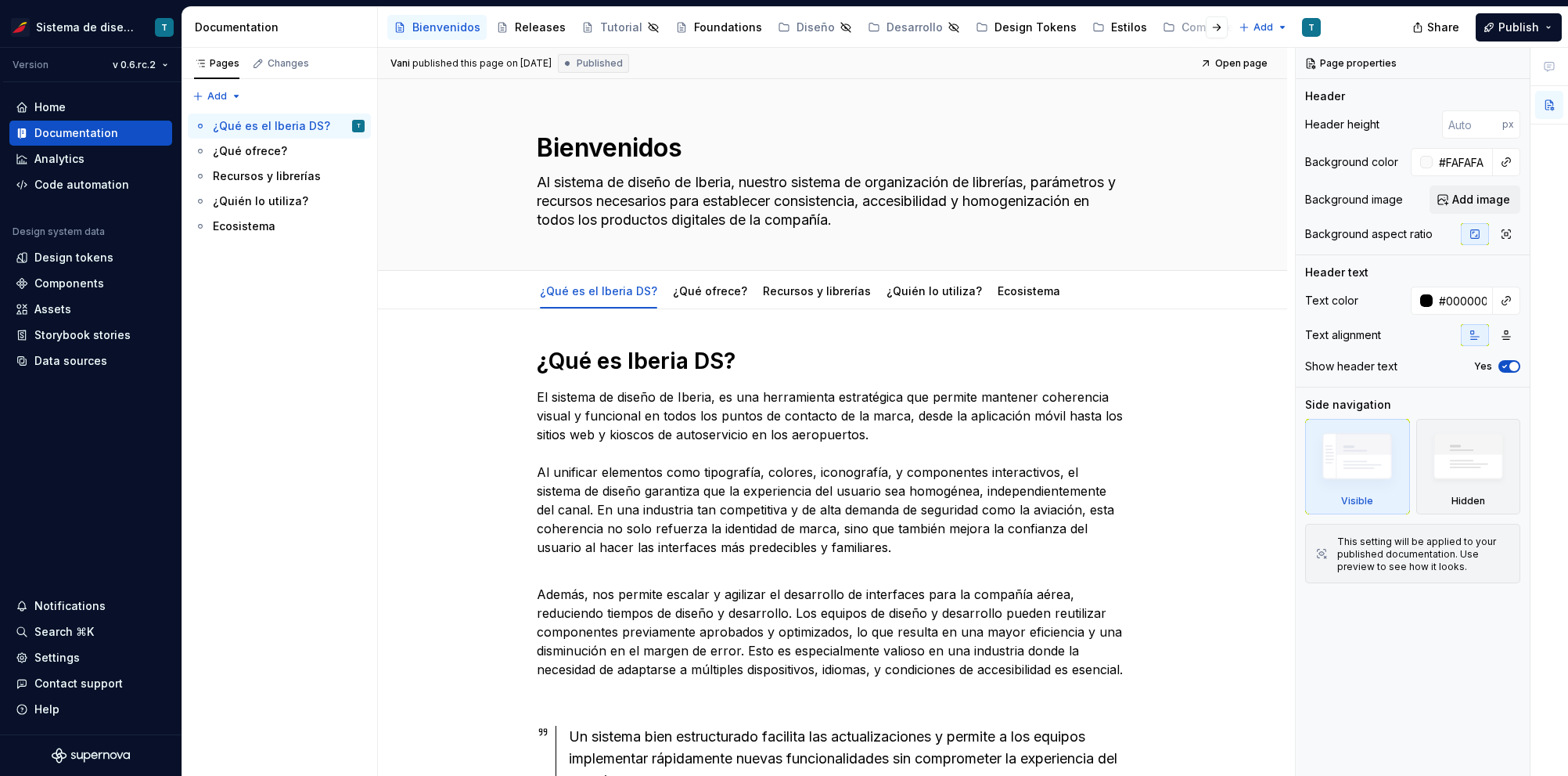
type textarea "*"
